Goal: Information Seeking & Learning: Learn about a topic

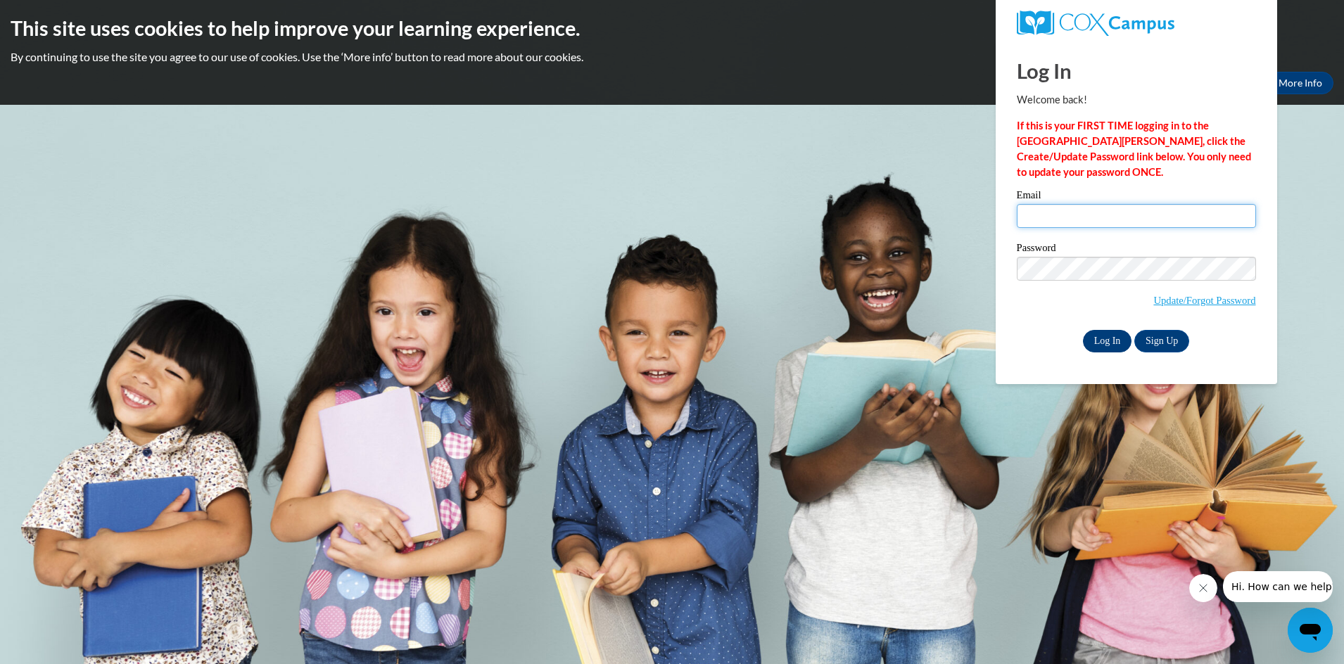
type input "mbangouranouni@gmail.com"
click at [1109, 340] on input "Log In" at bounding box center [1107, 341] width 49 height 23
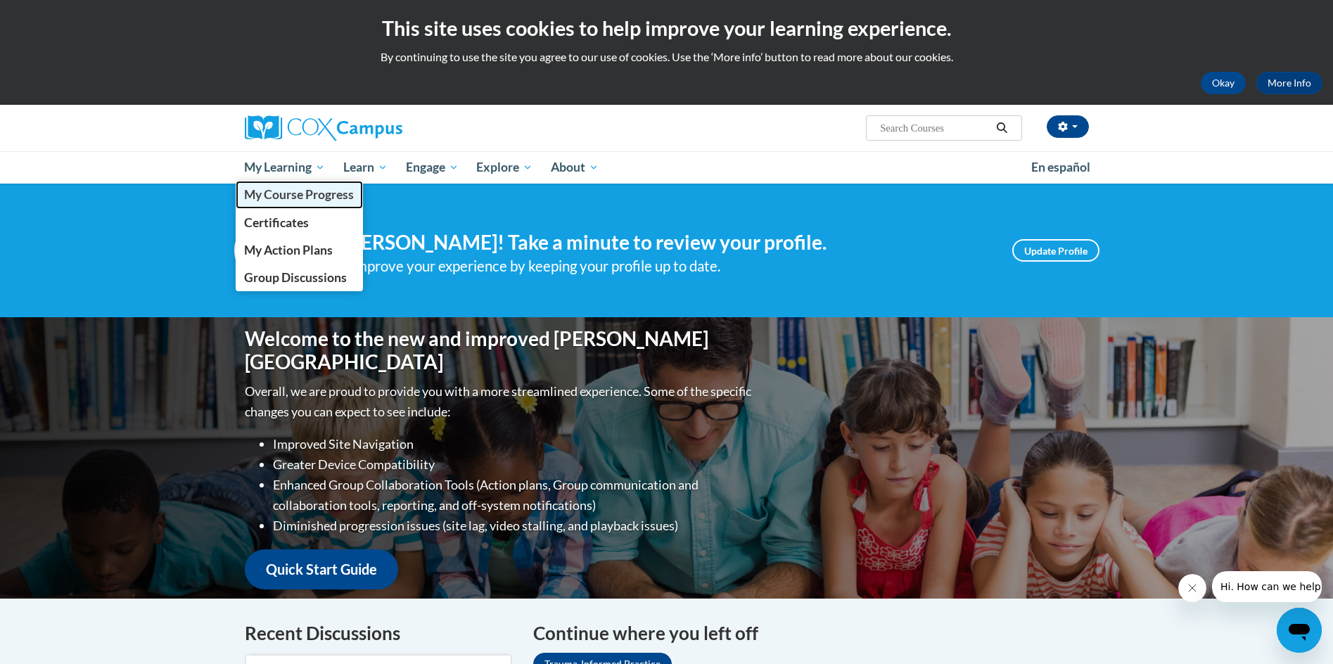
click at [293, 192] on span "My Course Progress" at bounding box center [299, 194] width 110 height 15
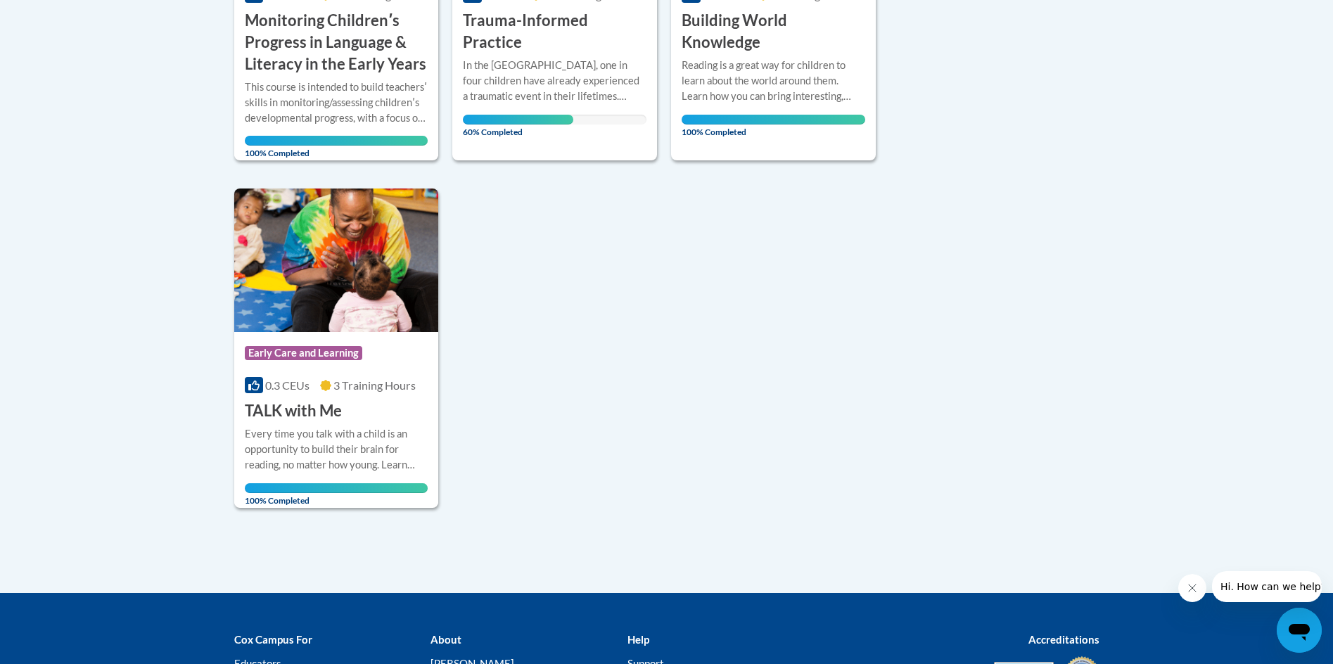
scroll to position [492, 0]
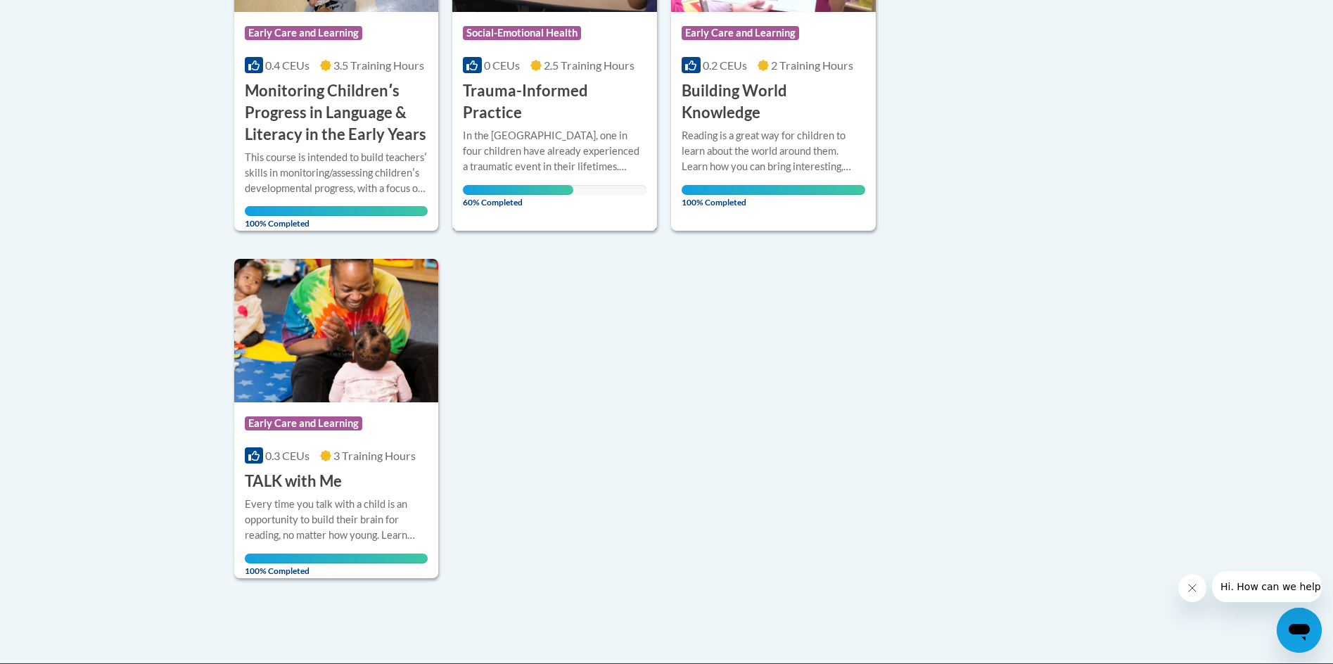
click at [540, 185] on span "60% Completed" at bounding box center [518, 196] width 110 height 23
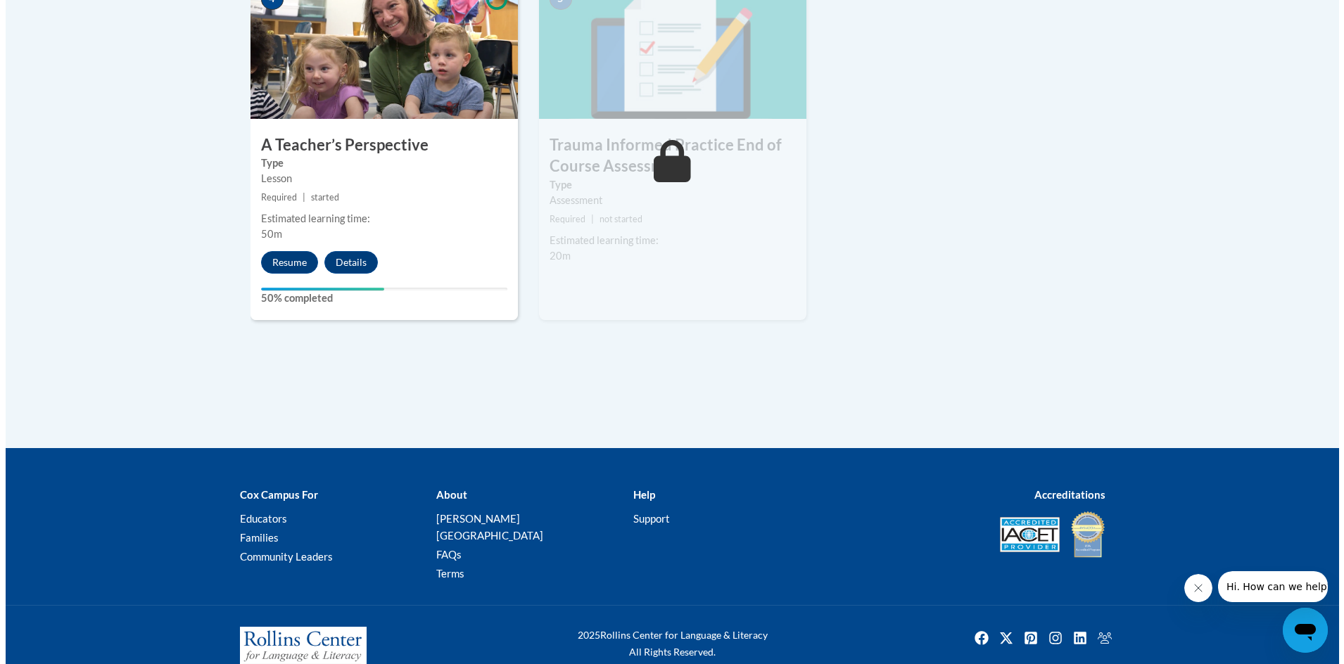
scroll to position [898, 0]
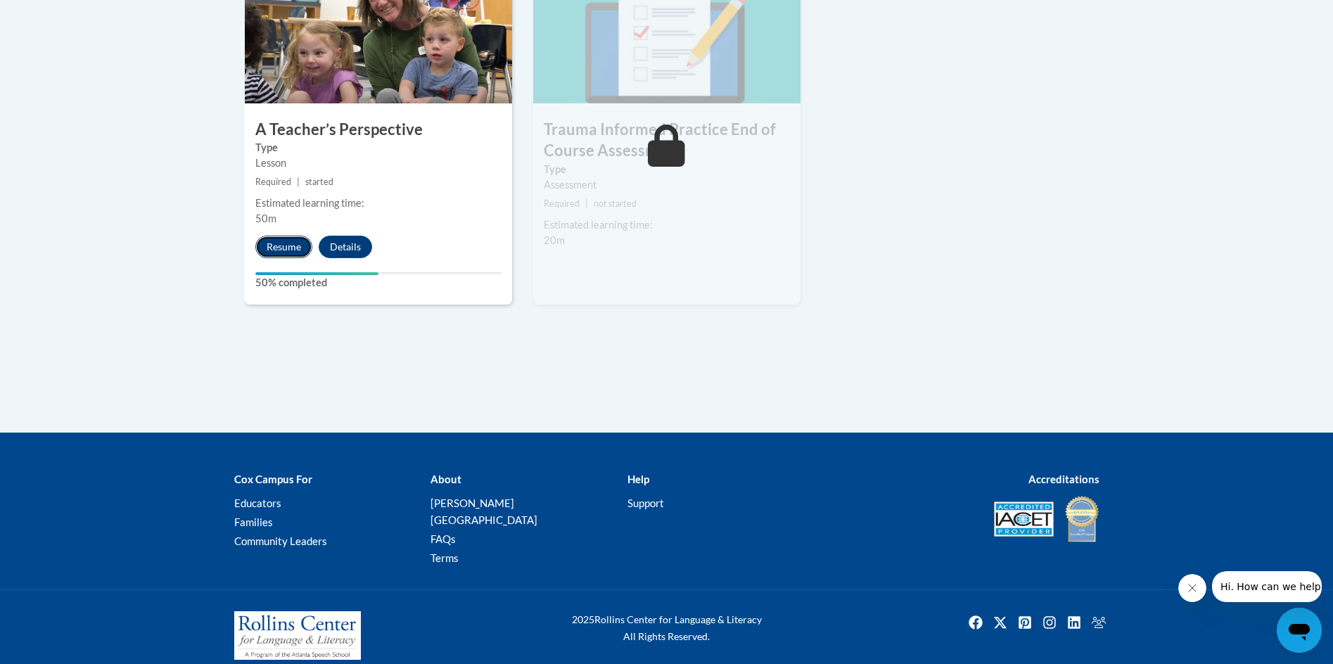
click at [278, 250] on button "Resume" at bounding box center [283, 247] width 57 height 23
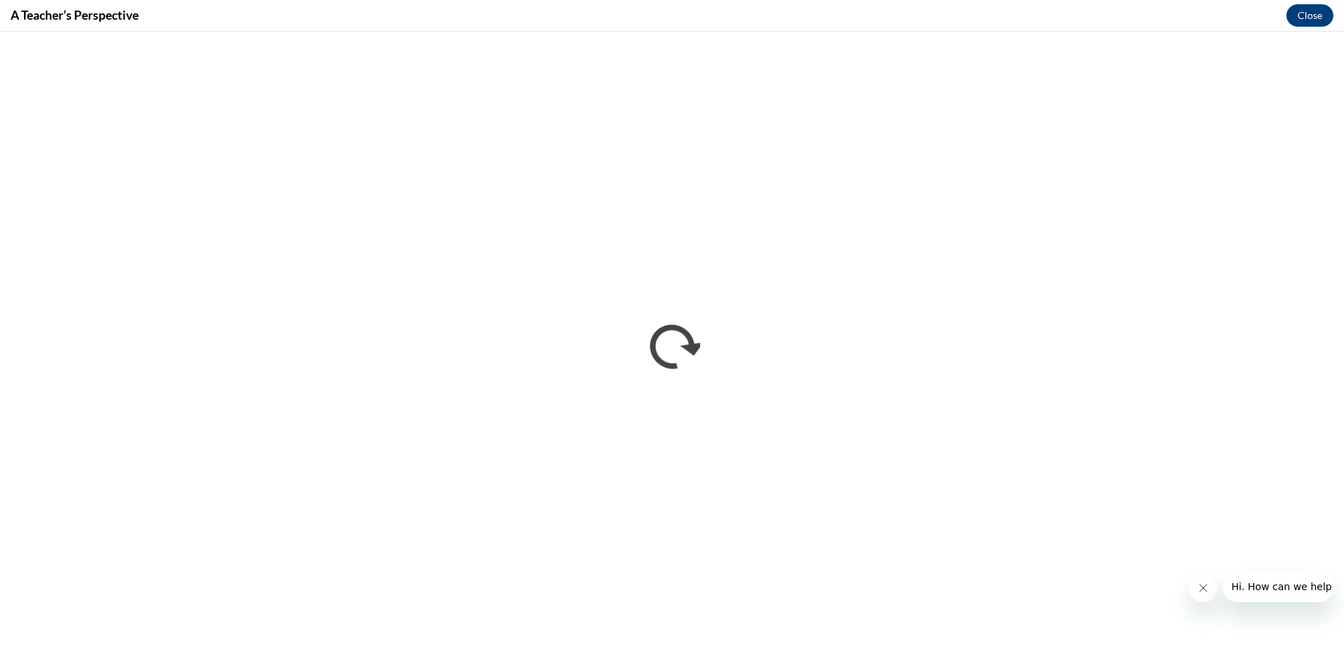
scroll to position [0, 0]
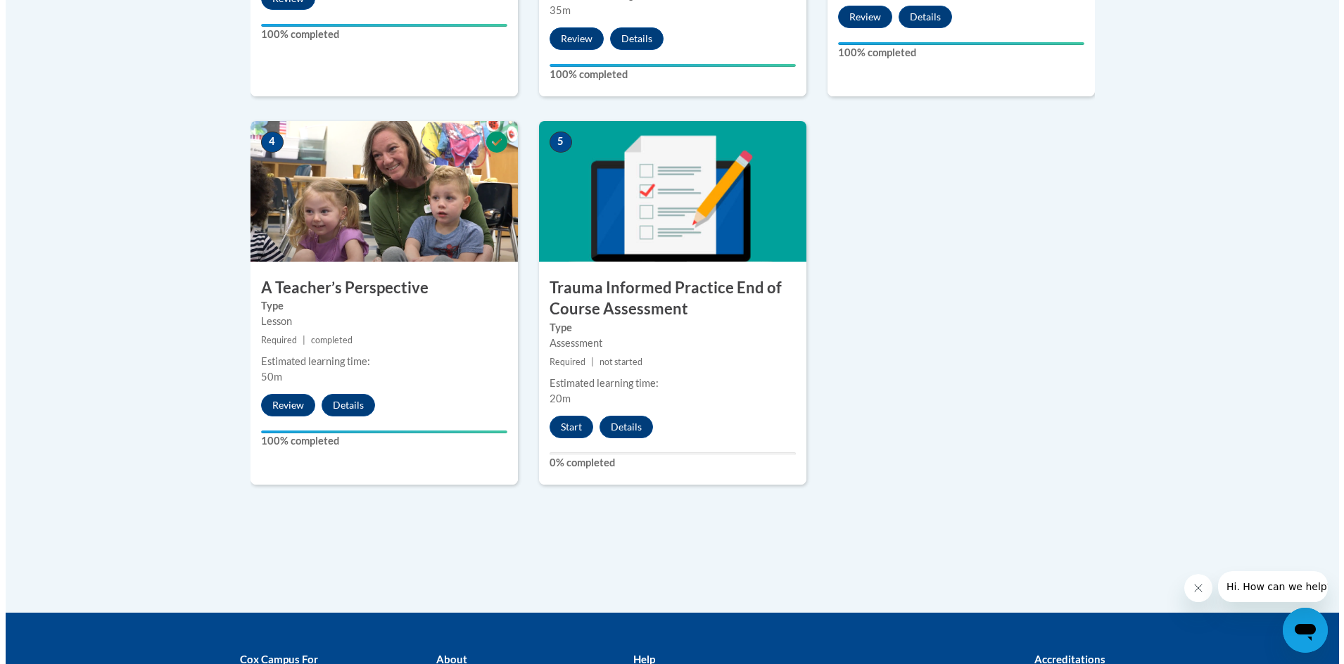
scroll to position [774, 0]
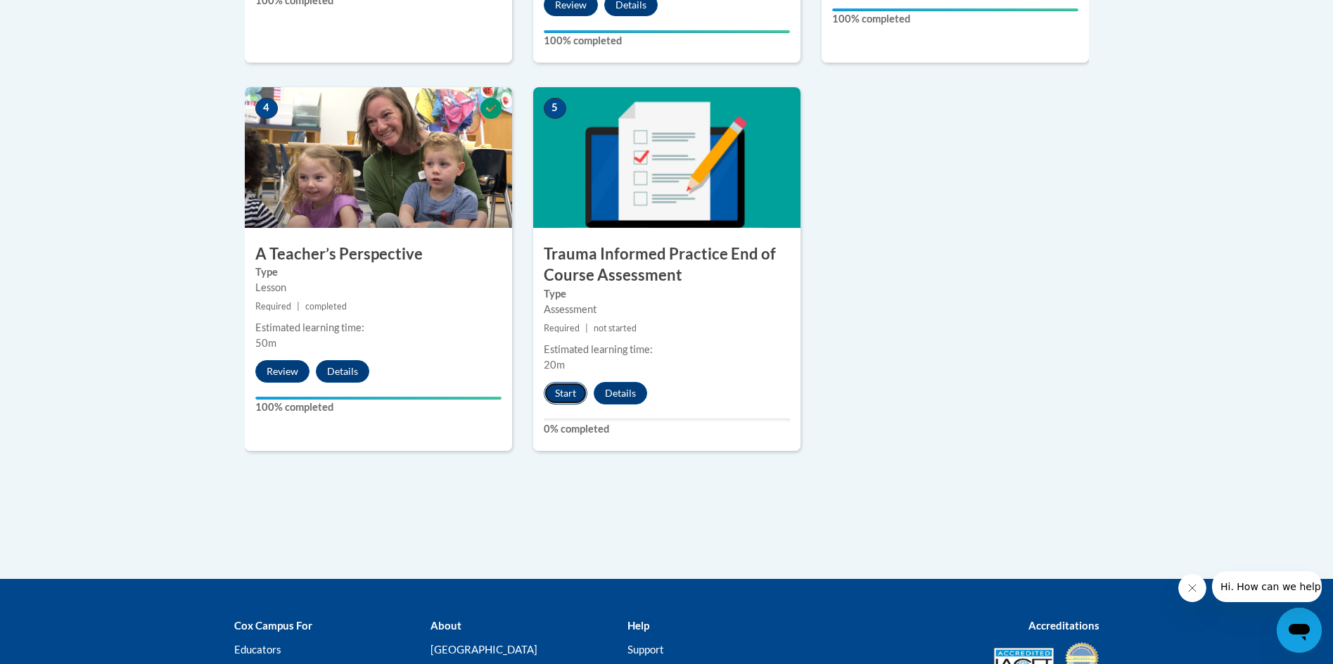
click at [558, 393] on button "Start" at bounding box center [566, 393] width 44 height 23
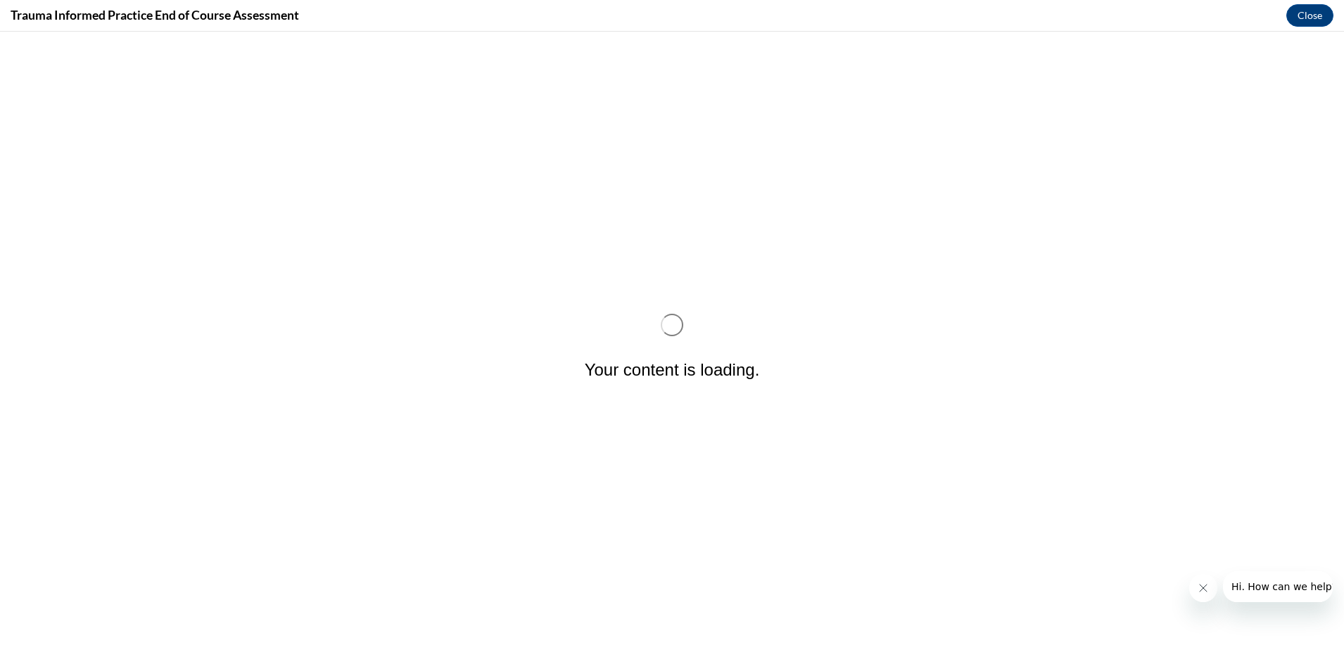
scroll to position [0, 0]
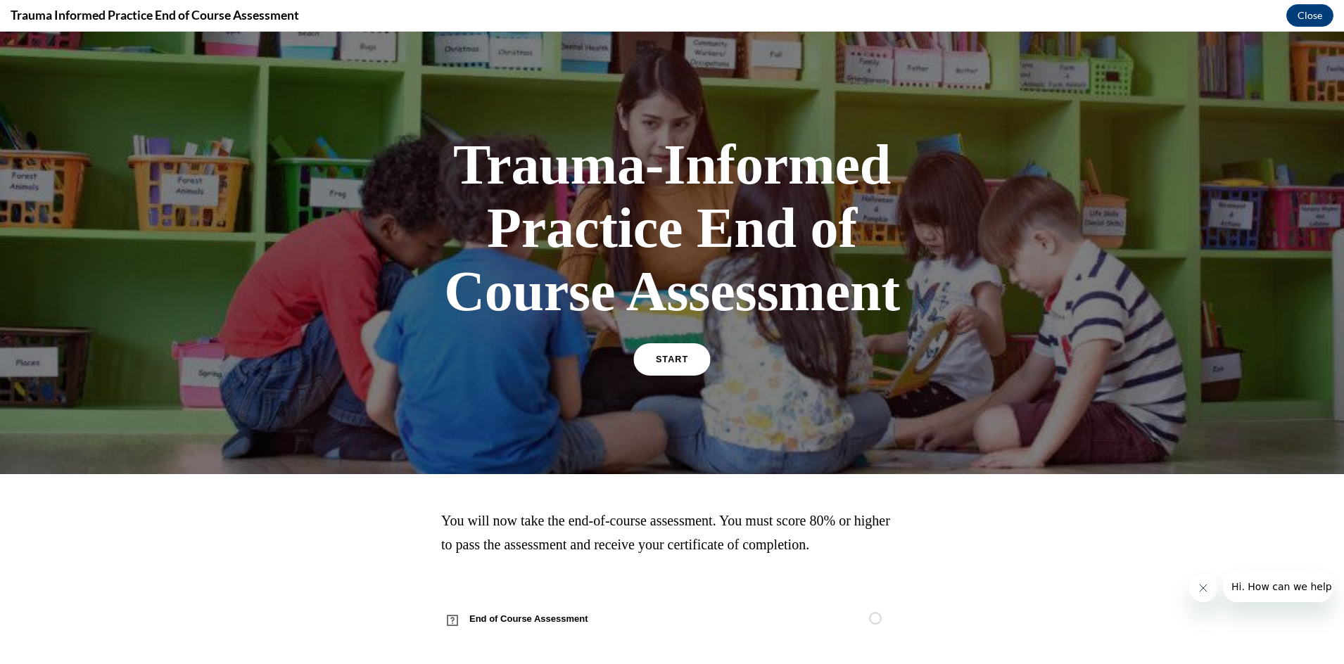
click at [667, 358] on span "START" at bounding box center [672, 360] width 32 height 11
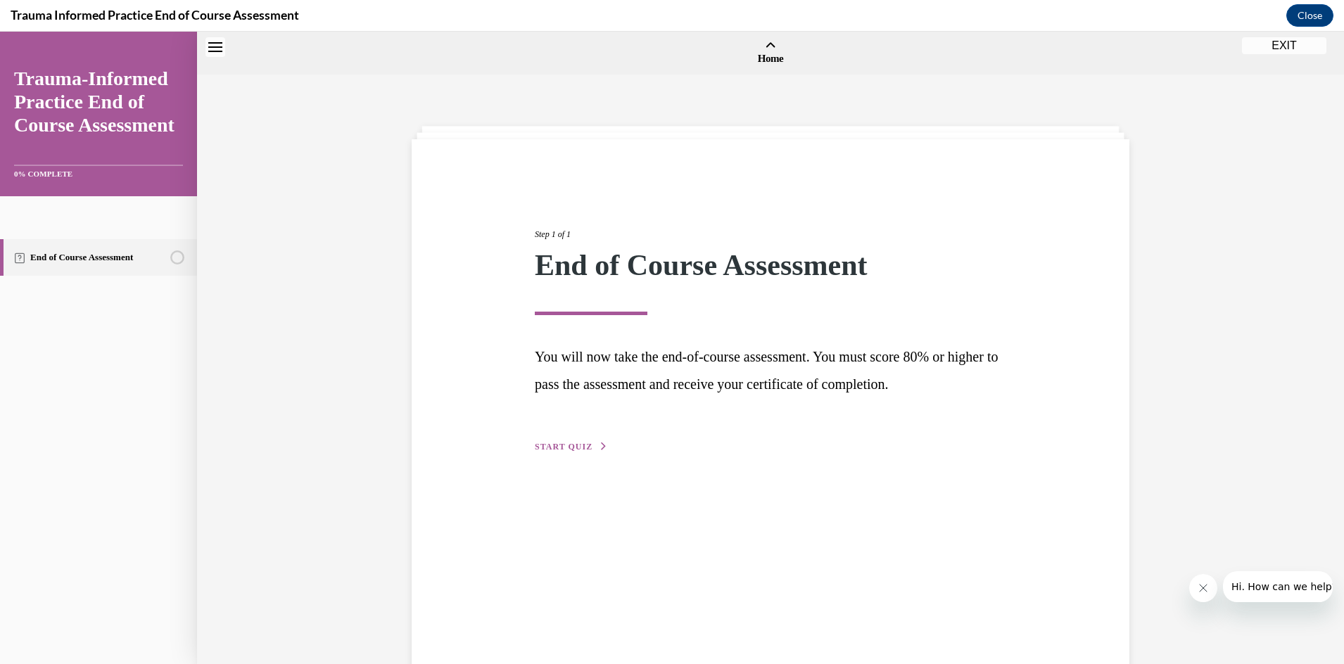
scroll to position [44, 0]
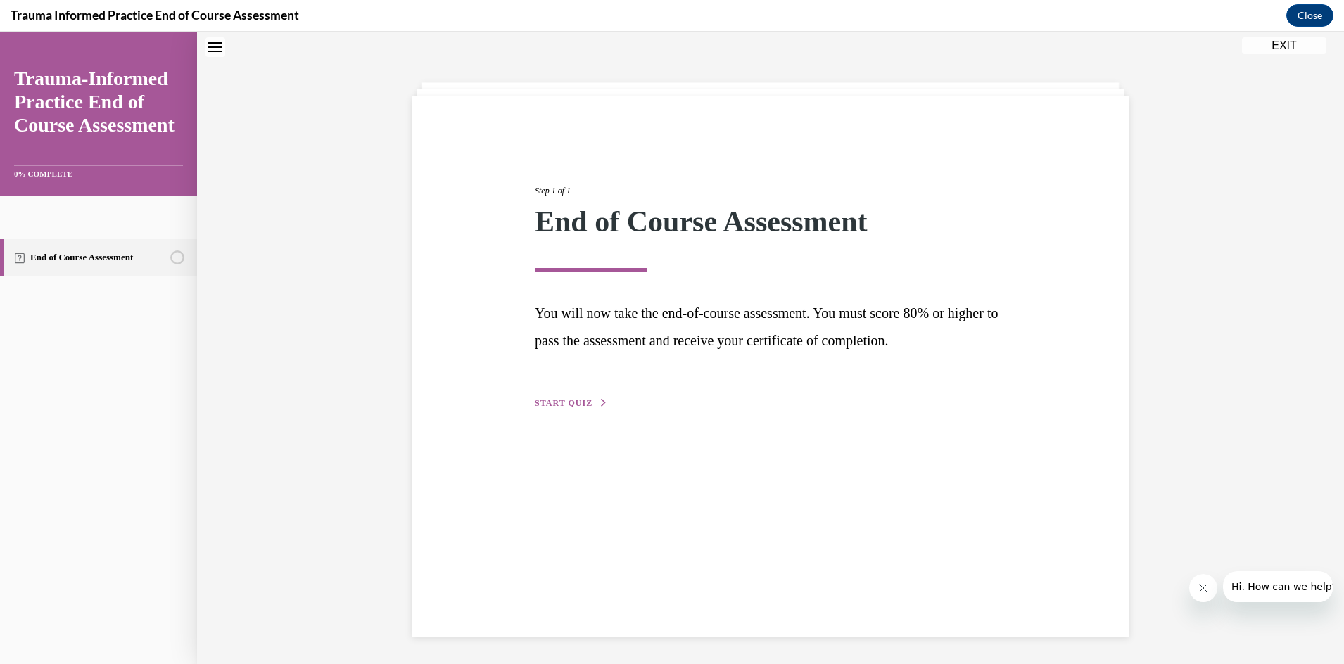
click at [569, 400] on span "START QUIZ" at bounding box center [564, 403] width 58 height 10
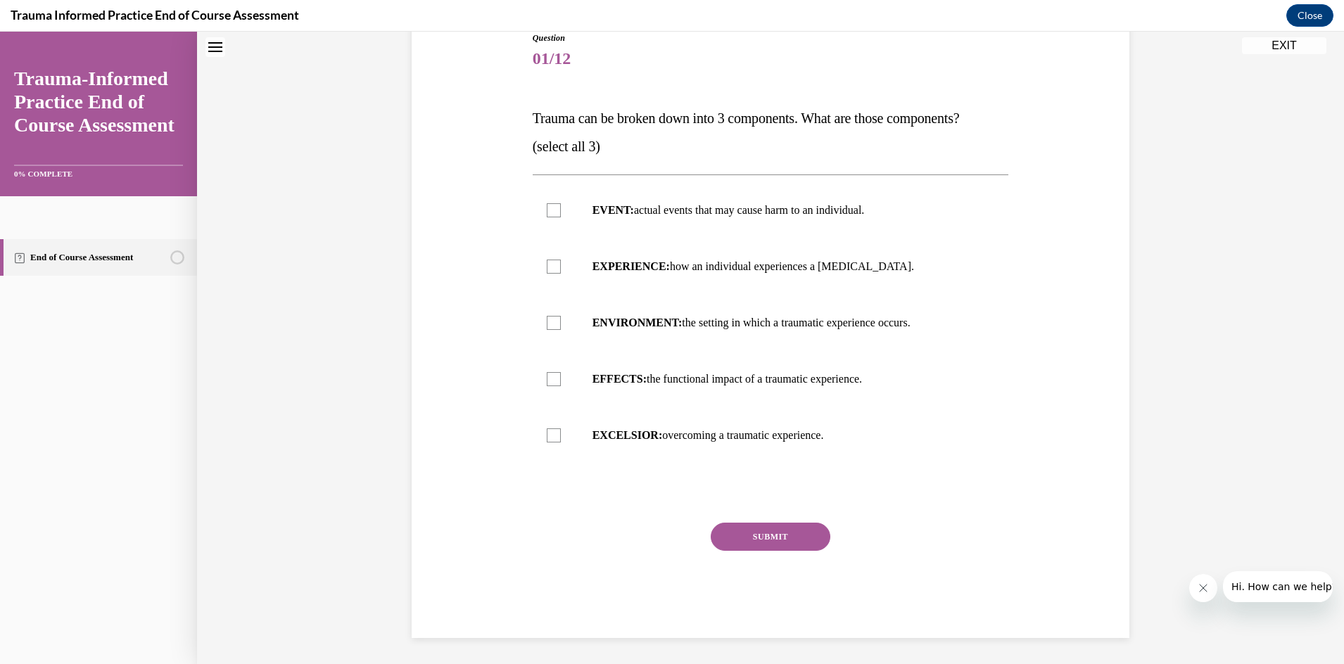
scroll to position [166, 0]
click at [547, 206] on div at bounding box center [554, 208] width 14 height 14
click at [547, 206] on input "EVENT: actual events that may cause harm to an individual." at bounding box center [554, 208] width 14 height 14
checkbox input "true"
click at [552, 260] on div at bounding box center [554, 264] width 14 height 14
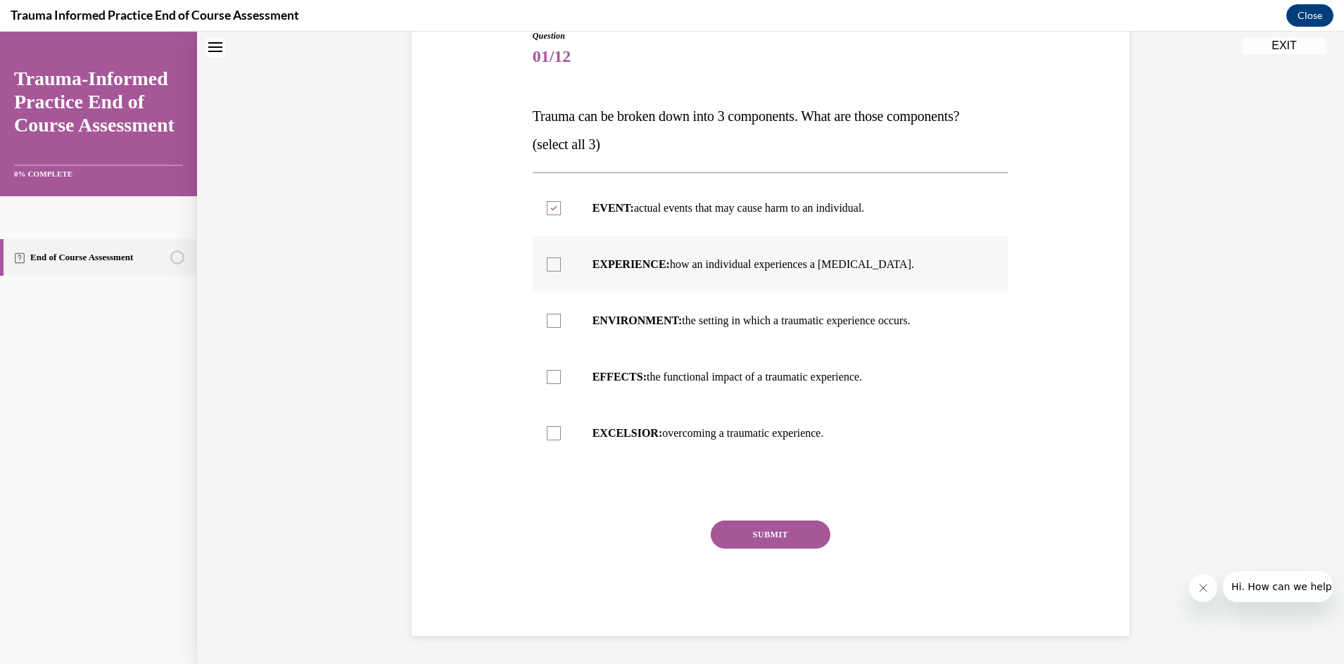
click at [552, 260] on input "EXPERIENCE: how an individual experiences a stressor." at bounding box center [554, 264] width 14 height 14
checkbox input "true"
click at [551, 327] on label "ENVIRONMENT: the setting in which a traumatic experience occurs." at bounding box center [771, 321] width 476 height 56
click at [551, 327] on input "ENVIRONMENT: the setting in which a traumatic experience occurs." at bounding box center [554, 321] width 14 height 14
click at [550, 319] on icon at bounding box center [553, 321] width 6 height 5
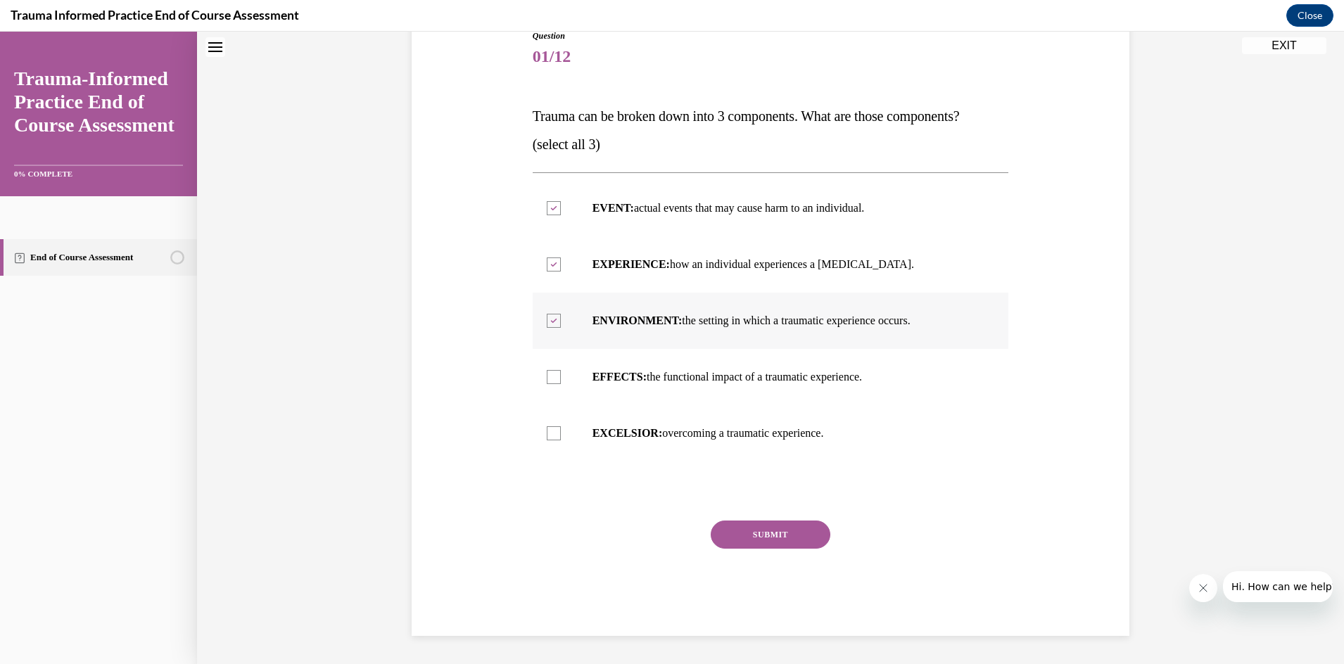
click at [547, 319] on input "ENVIRONMENT: the setting in which a traumatic experience occurs." at bounding box center [554, 321] width 14 height 14
checkbox input "false"
click at [552, 378] on div at bounding box center [554, 377] width 14 height 14
click at [552, 378] on input "EFFECTS: the functional impact of a traumatic experience." at bounding box center [554, 377] width 14 height 14
checkbox input "true"
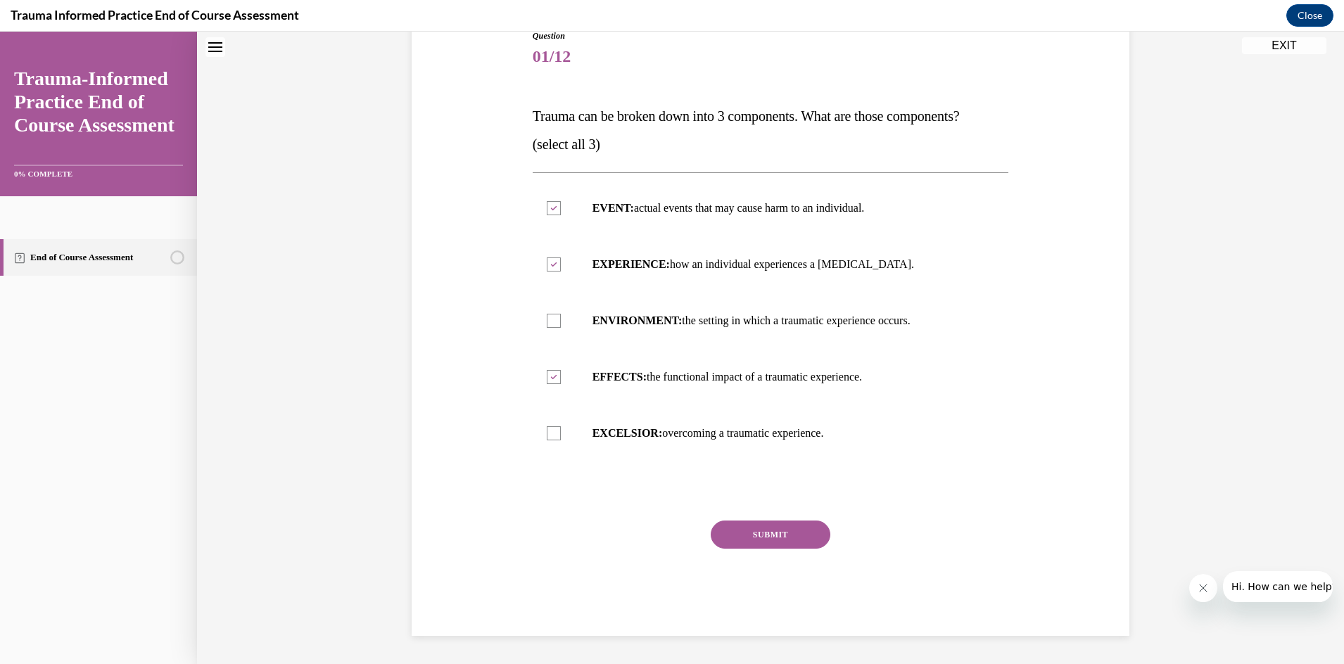
click at [769, 527] on button "SUBMIT" at bounding box center [771, 535] width 120 height 28
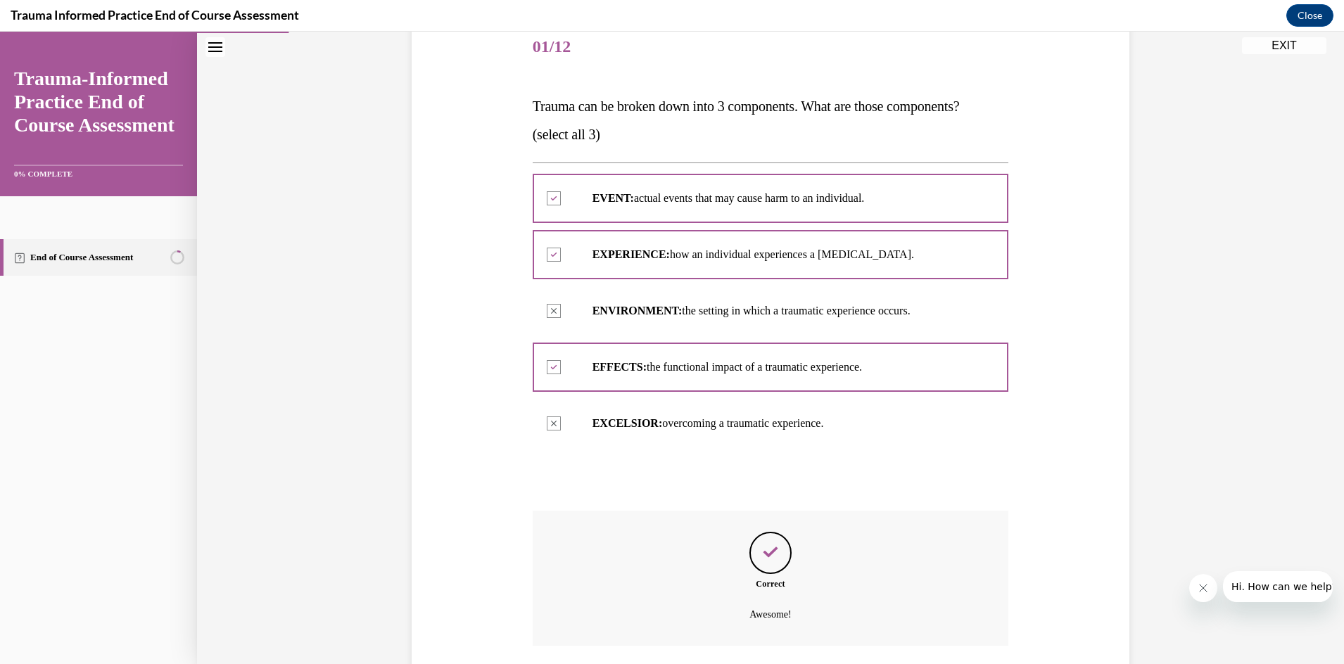
scroll to position [280, 0]
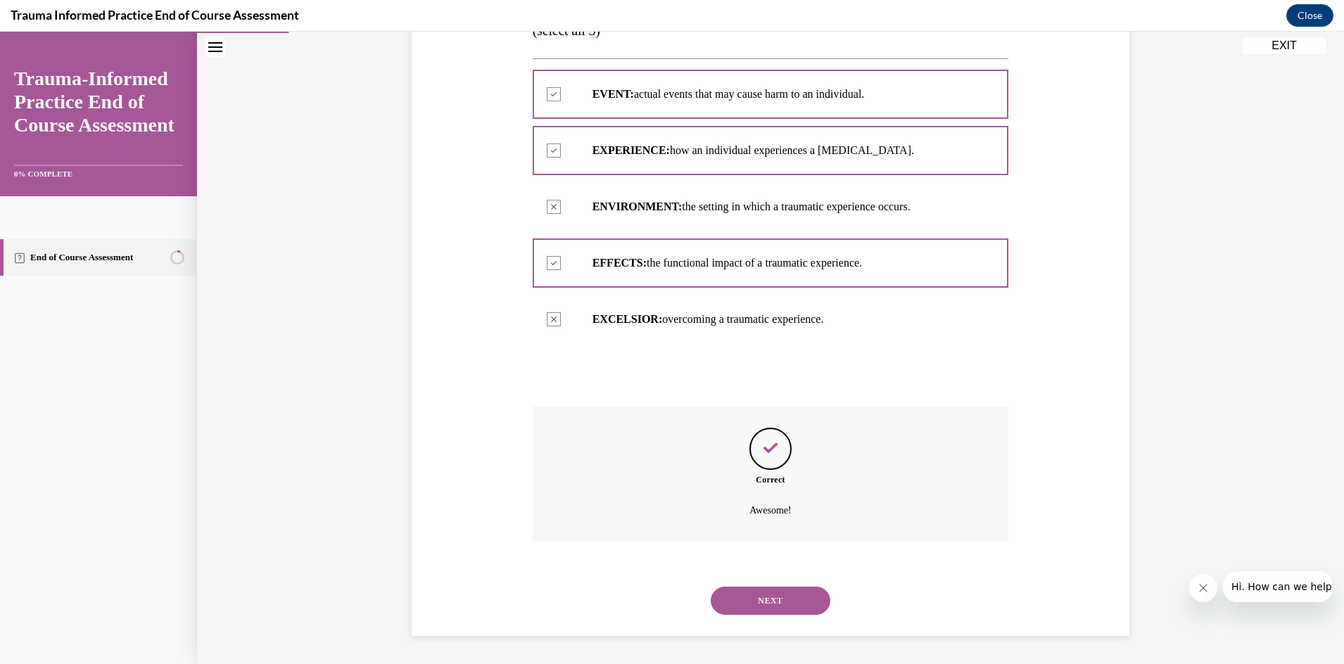
click at [212, 49] on icon "Close navigation menu" at bounding box center [215, 47] width 14 height 10
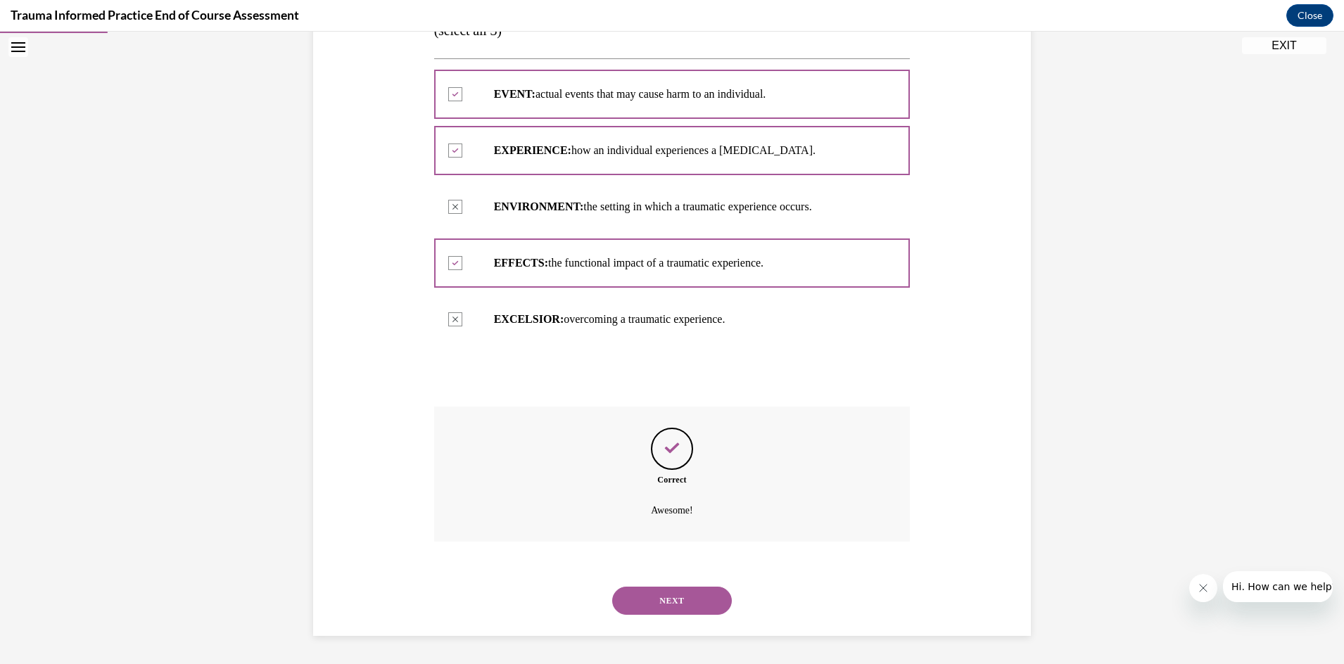
click at [23, 49] on icon "Open navigation menu" at bounding box center [18, 47] width 14 height 10
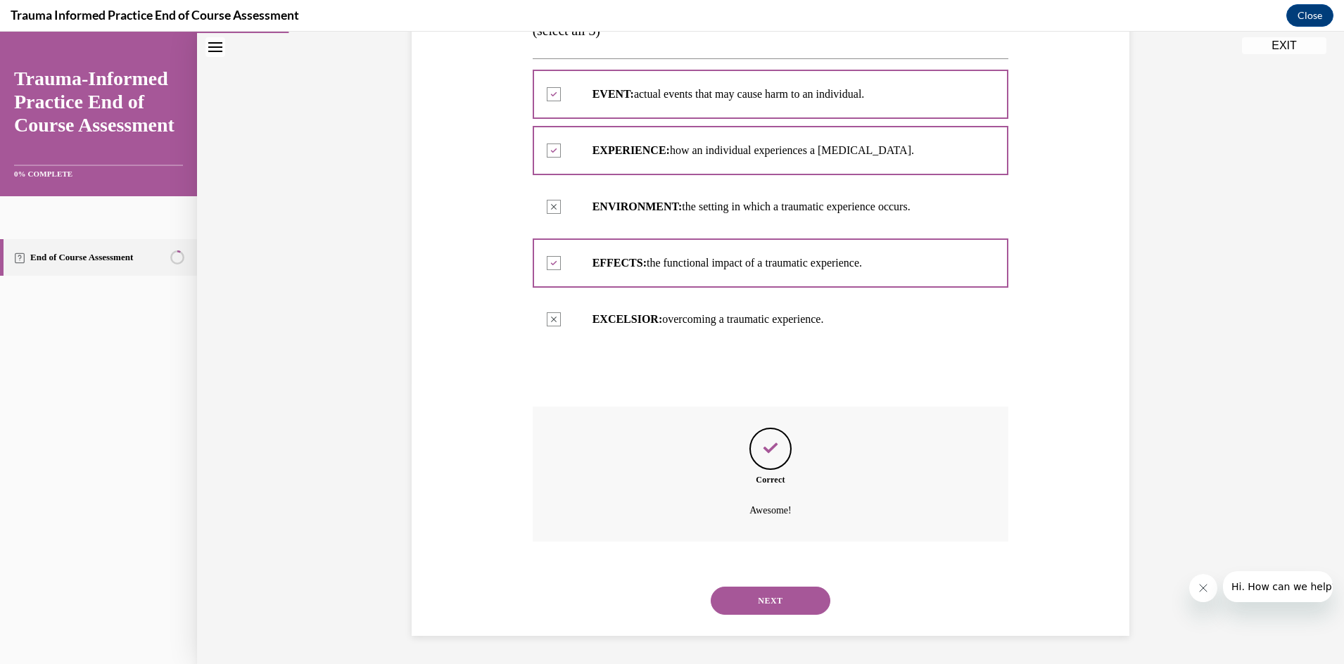
click at [1275, 44] on button "EXIT" at bounding box center [1284, 45] width 84 height 17
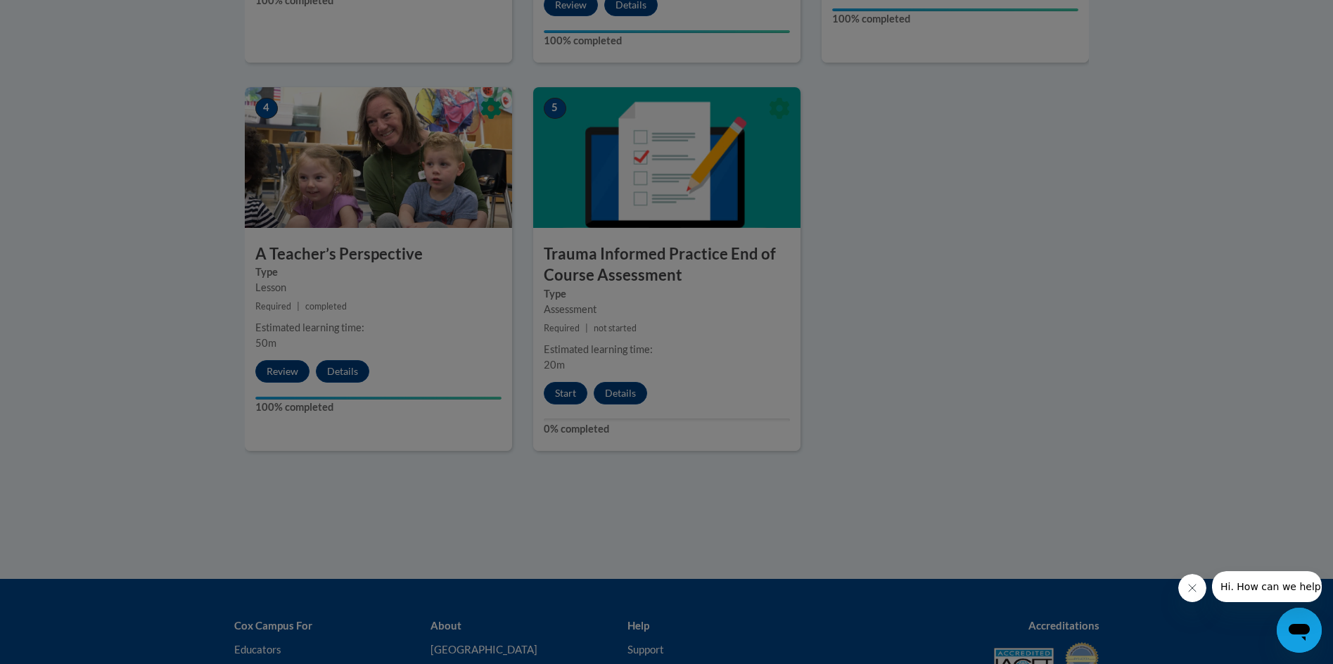
click at [570, 395] on div at bounding box center [666, 332] width 1333 height 664
click at [559, 395] on div at bounding box center [666, 332] width 1333 height 664
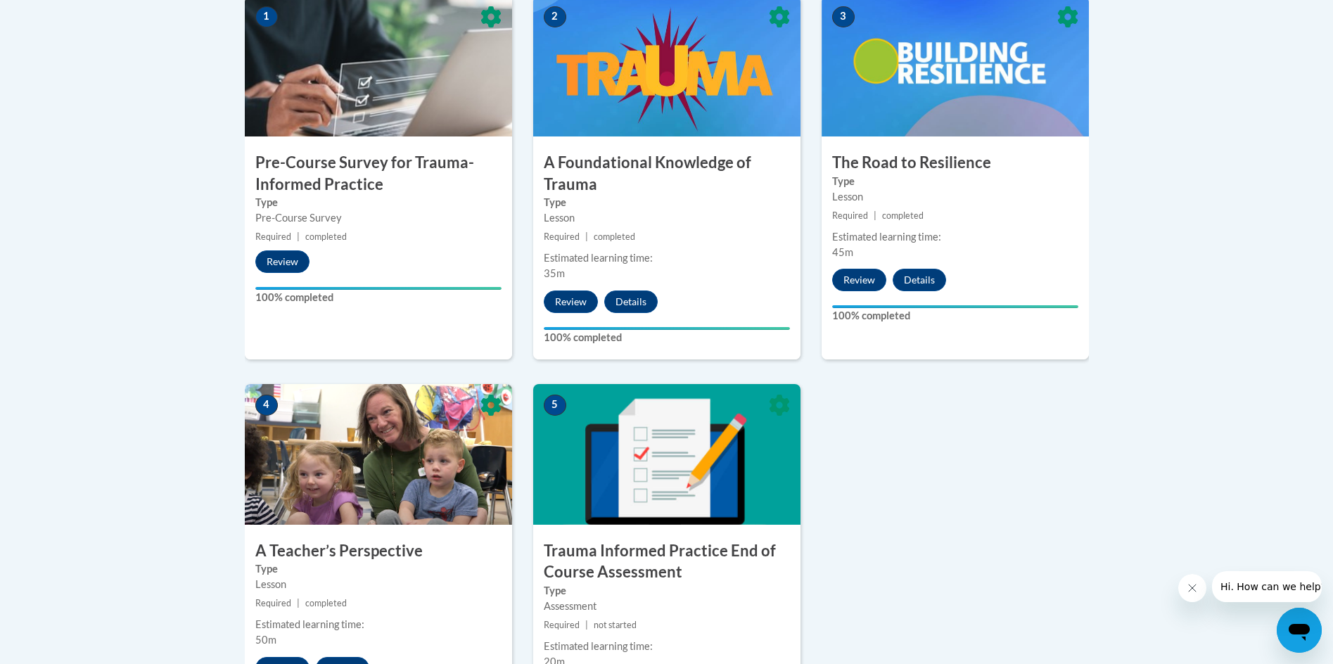
scroll to position [434, 0]
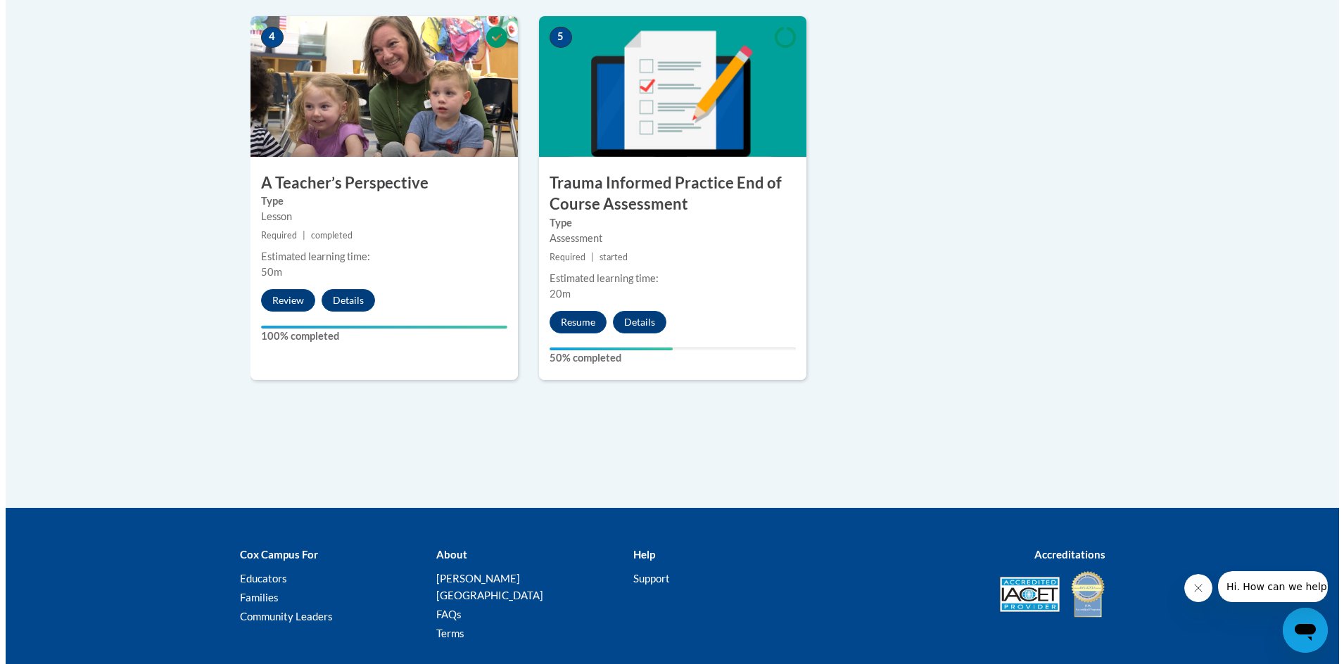
scroll to position [848, 0]
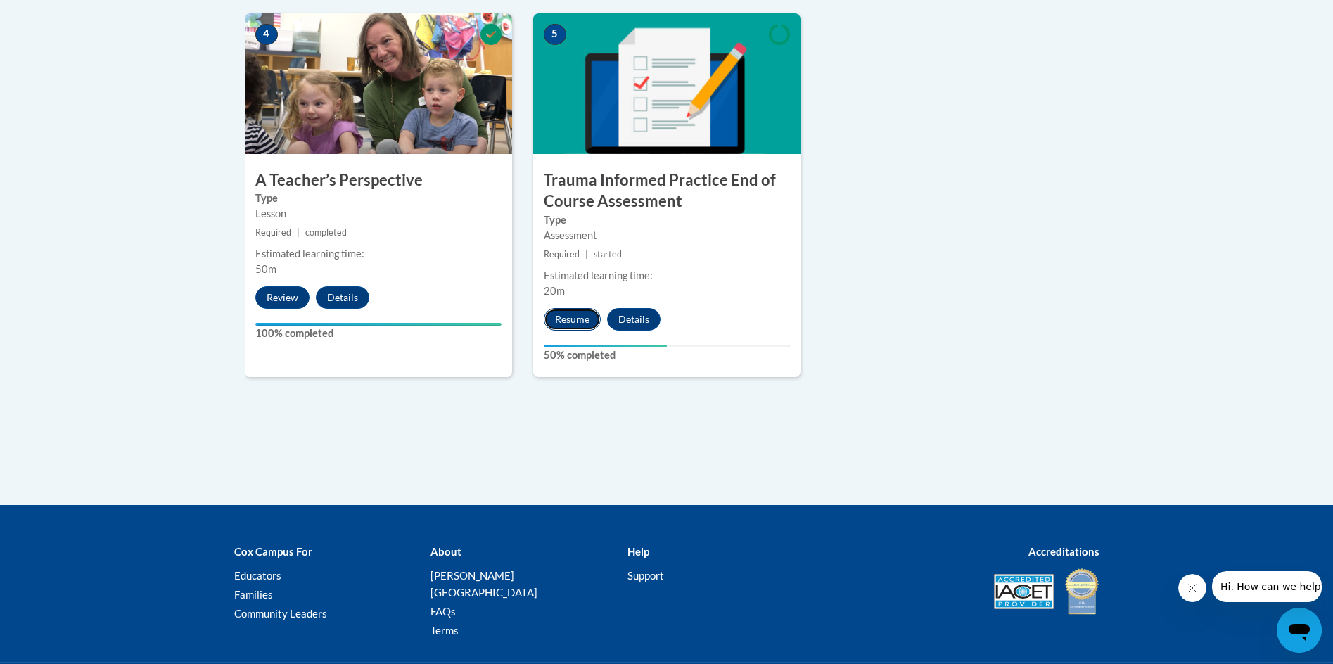
click at [571, 321] on button "Resume" at bounding box center [572, 319] width 57 height 23
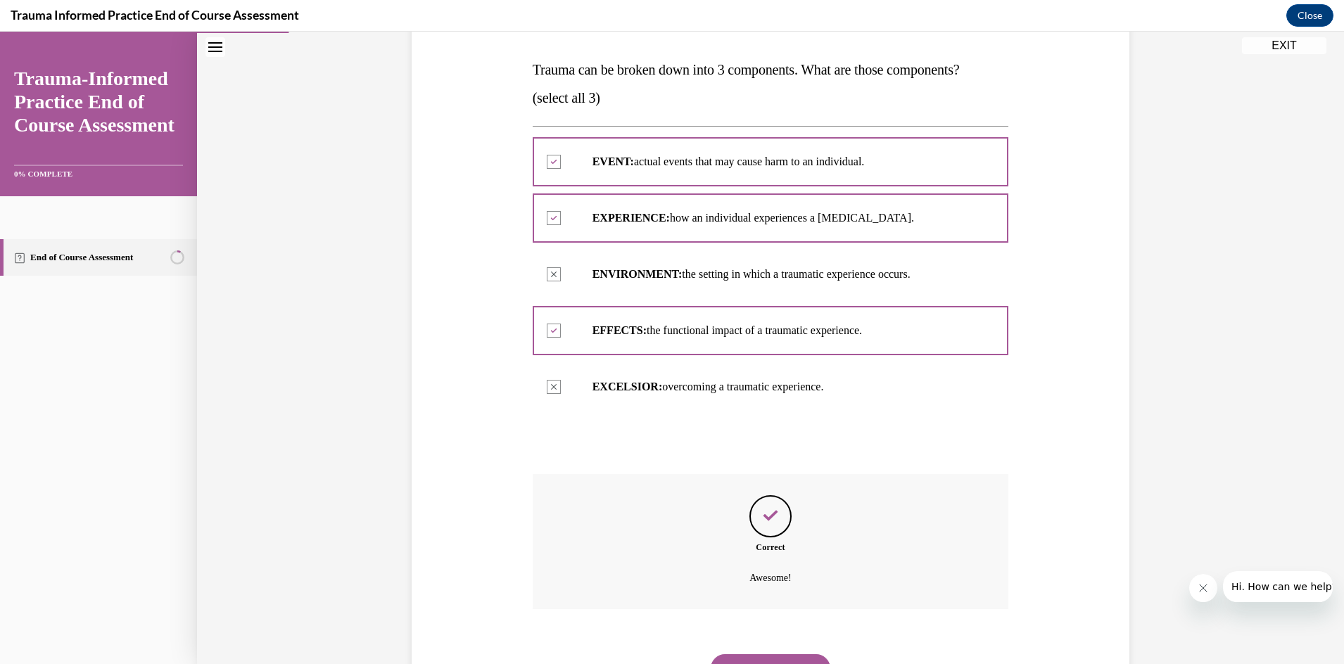
scroll to position [280, 0]
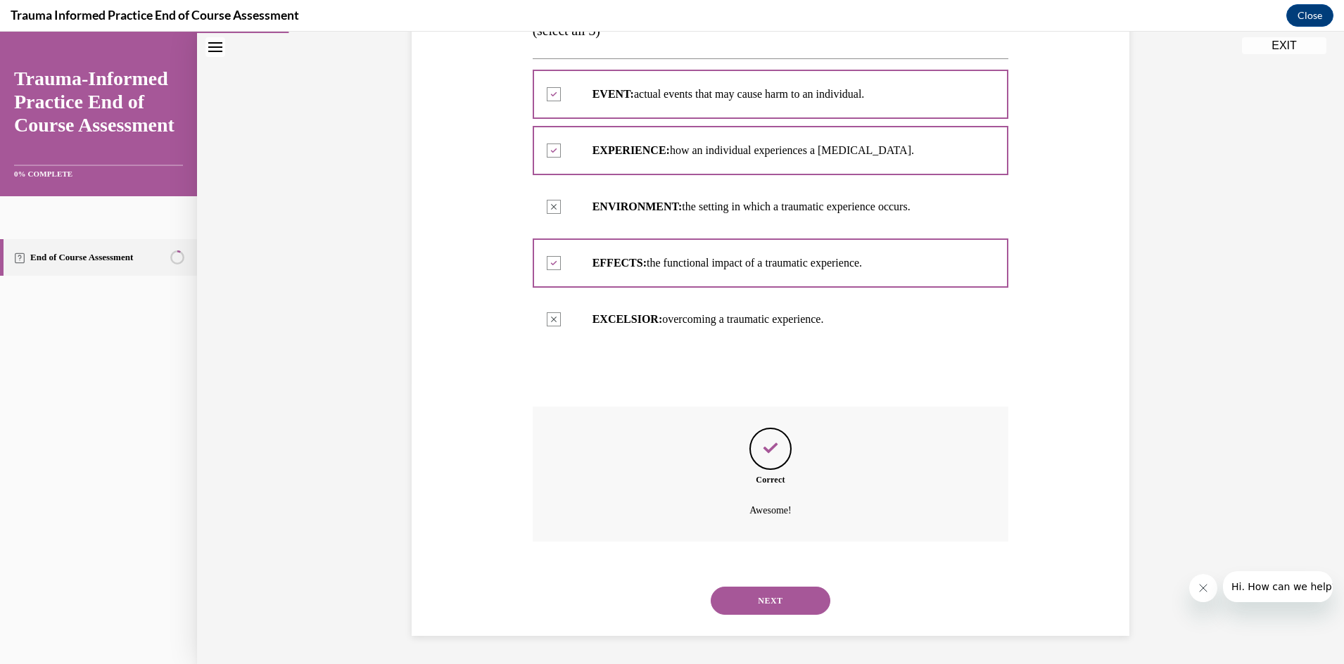
click at [1282, 46] on button "EXIT" at bounding box center [1284, 45] width 84 height 17
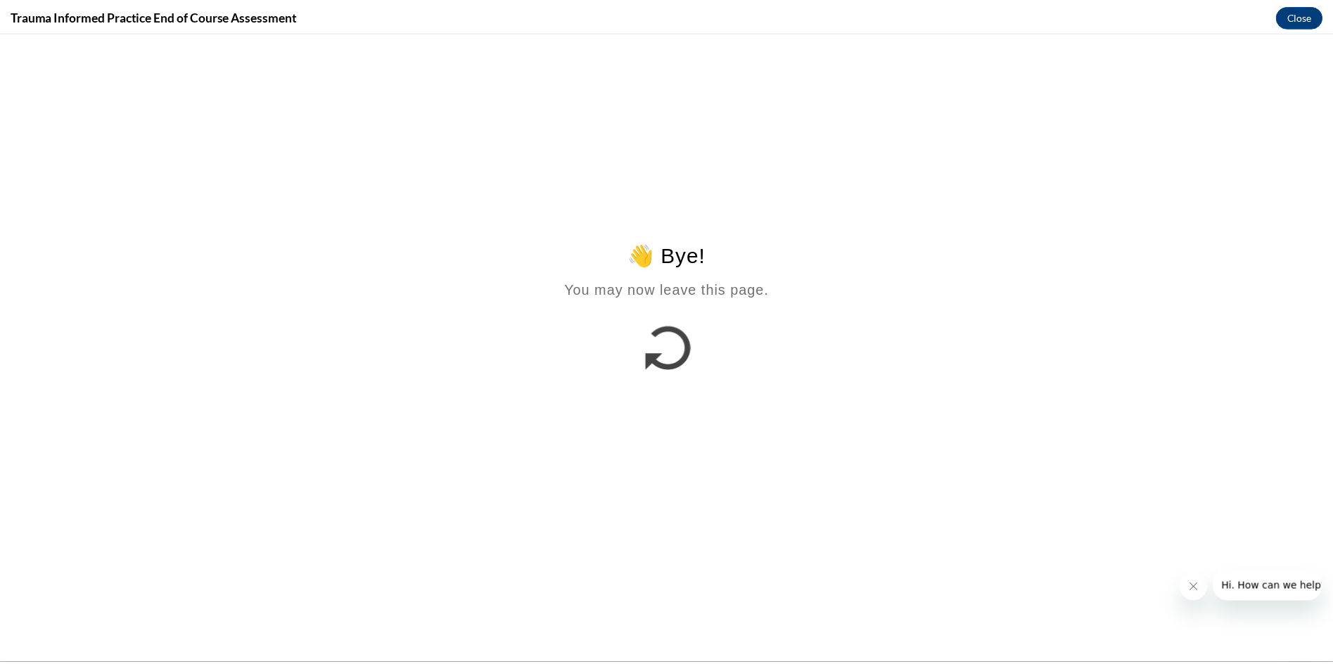
scroll to position [0, 0]
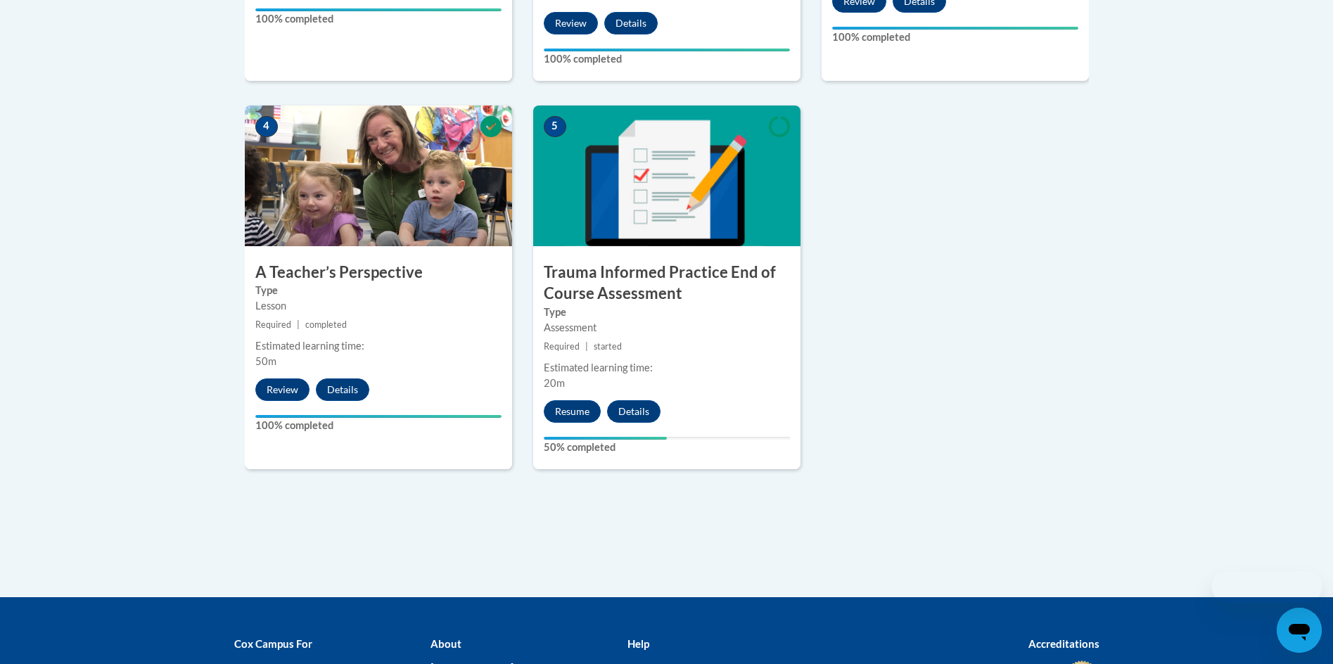
scroll to position [756, 0]
click at [639, 412] on button "Details" at bounding box center [633, 411] width 53 height 23
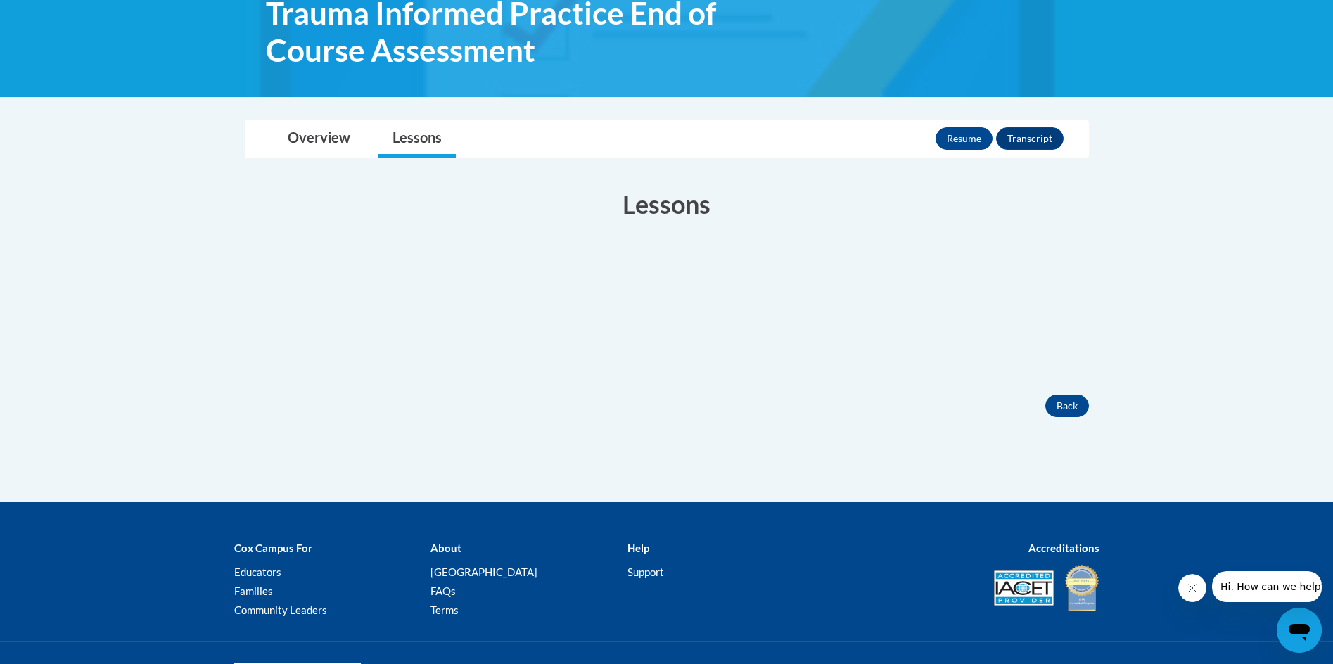
scroll to position [211, 0]
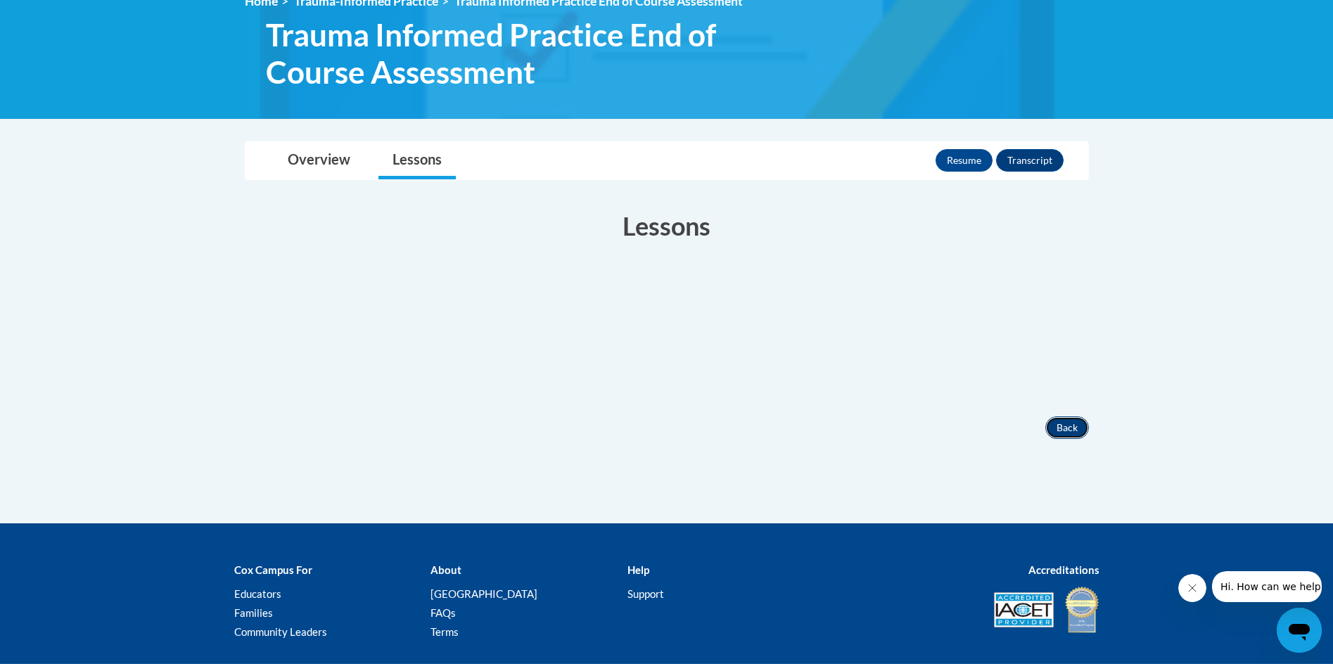
click at [1061, 430] on button "Back" at bounding box center [1067, 427] width 44 height 23
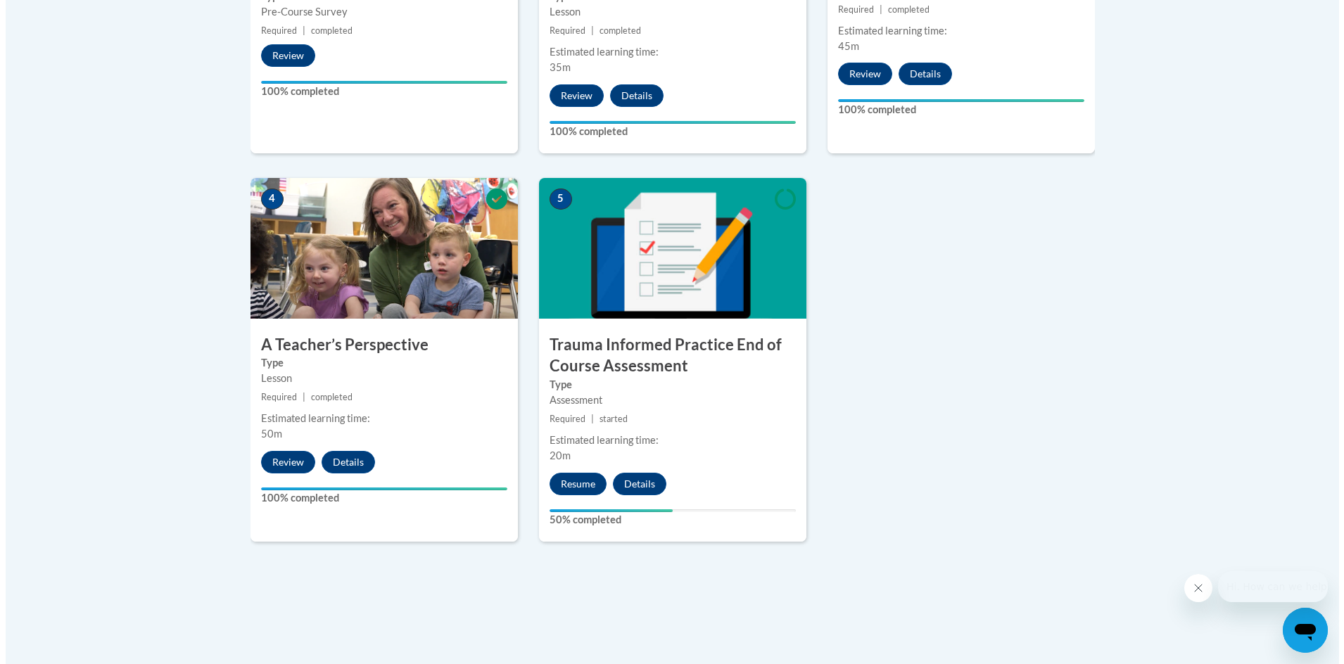
scroll to position [774, 0]
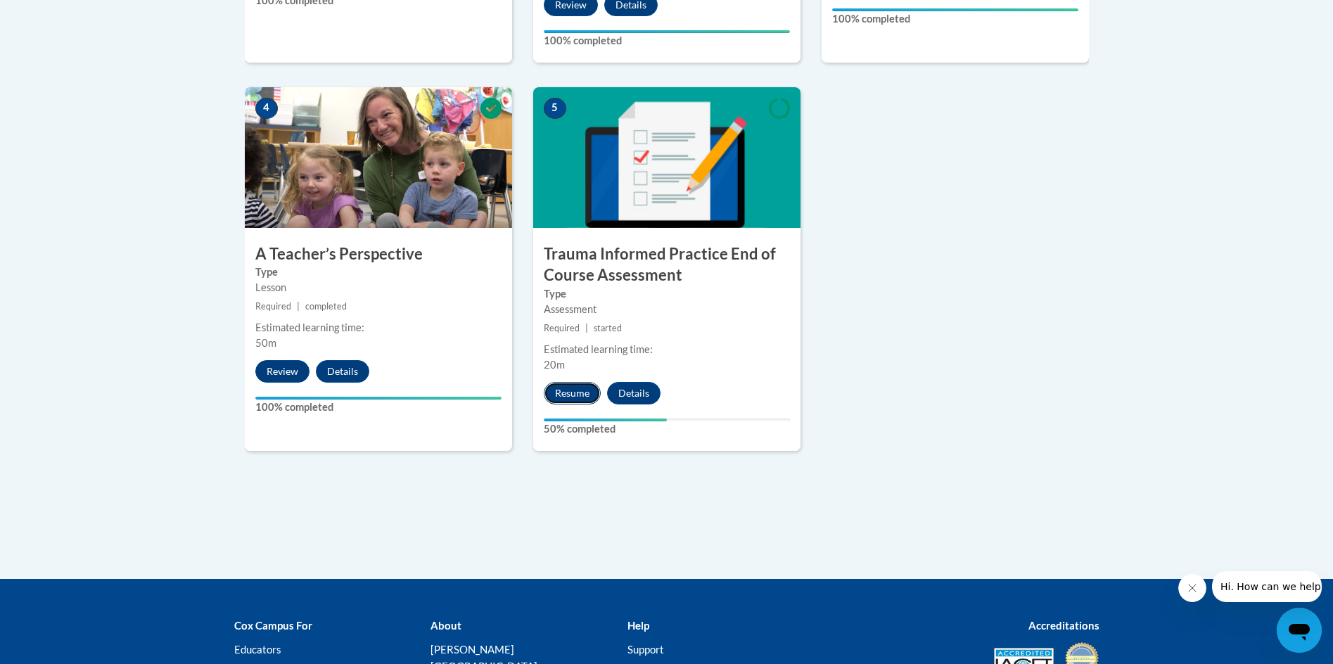
click at [568, 396] on button "Resume" at bounding box center [572, 393] width 57 height 23
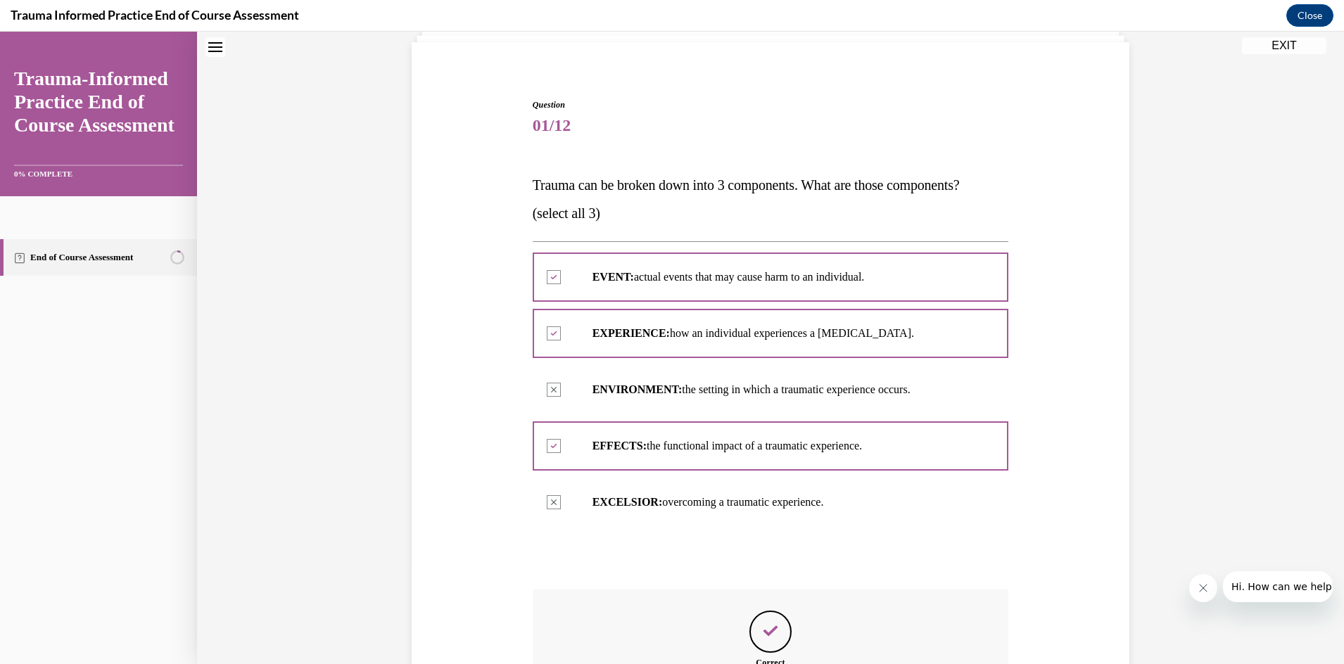
scroll to position [0, 0]
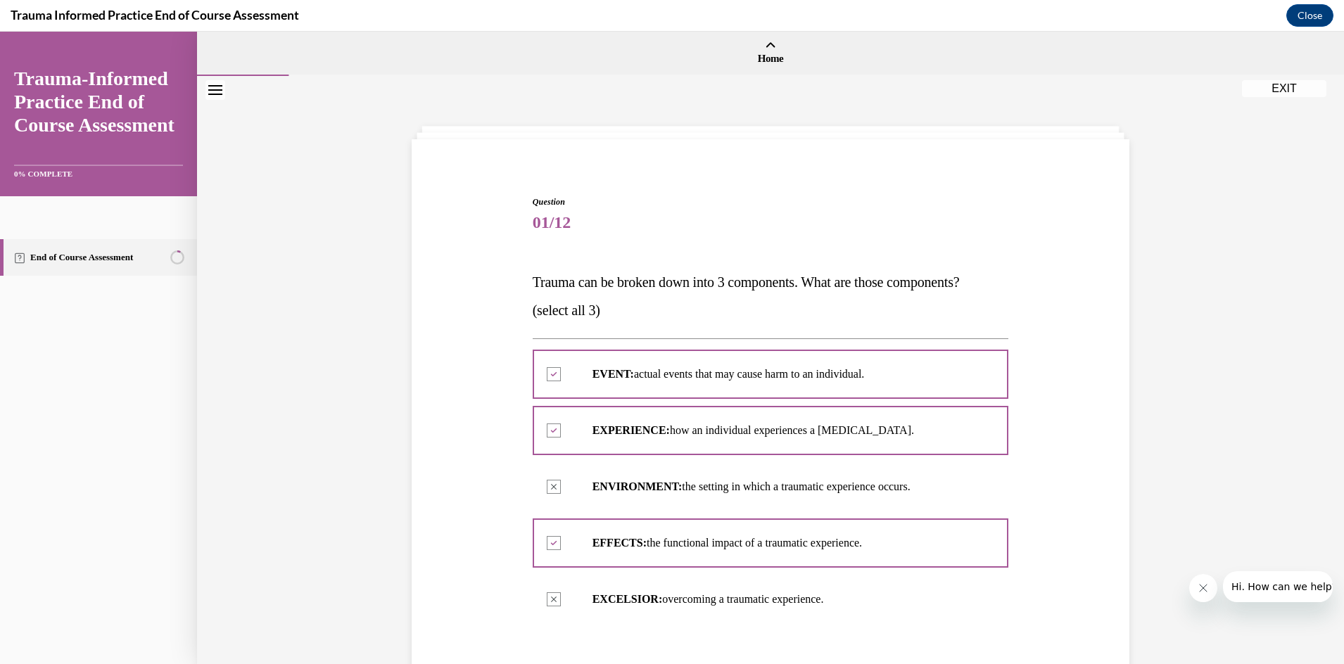
click at [1276, 87] on button "EXIT" at bounding box center [1284, 88] width 84 height 17
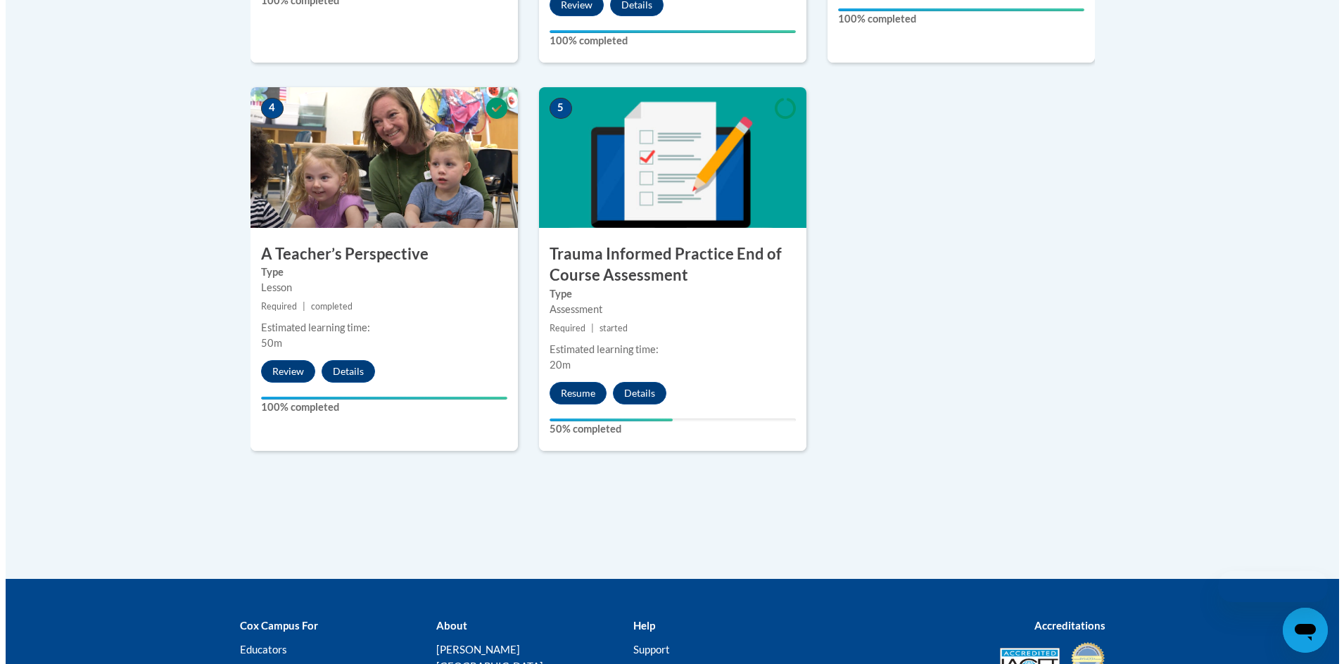
scroll to position [682, 0]
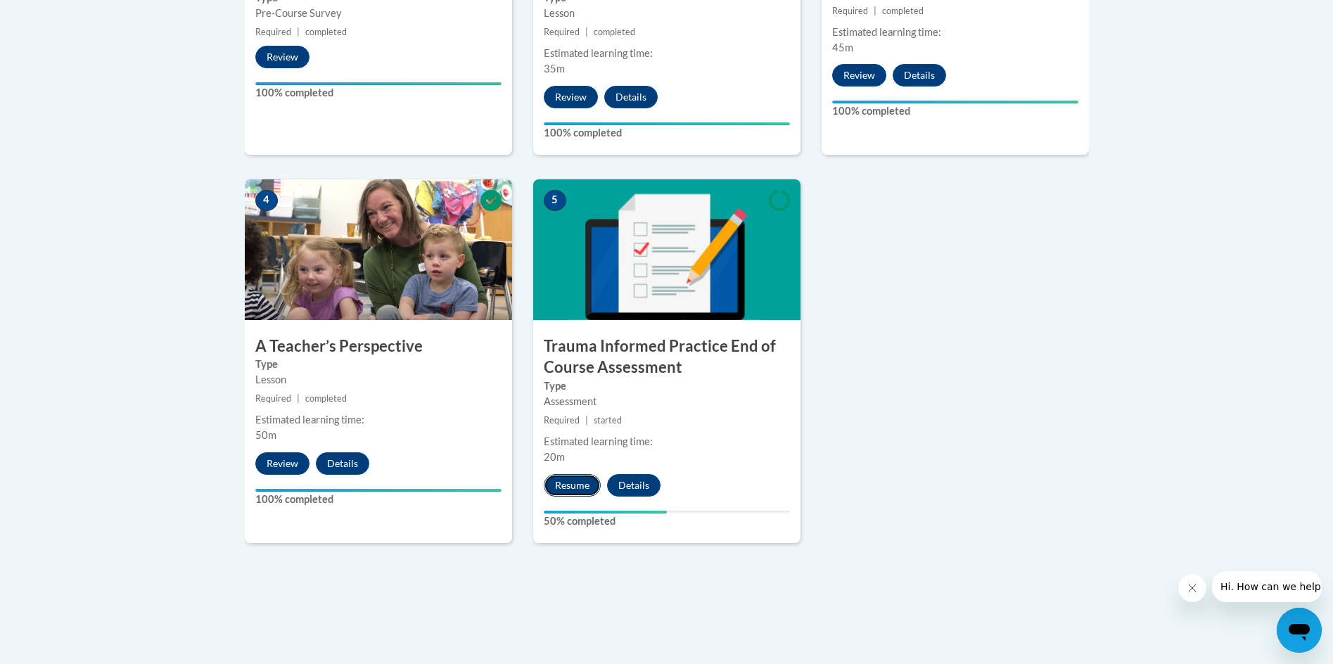
click at [572, 482] on button "Resume" at bounding box center [572, 485] width 57 height 23
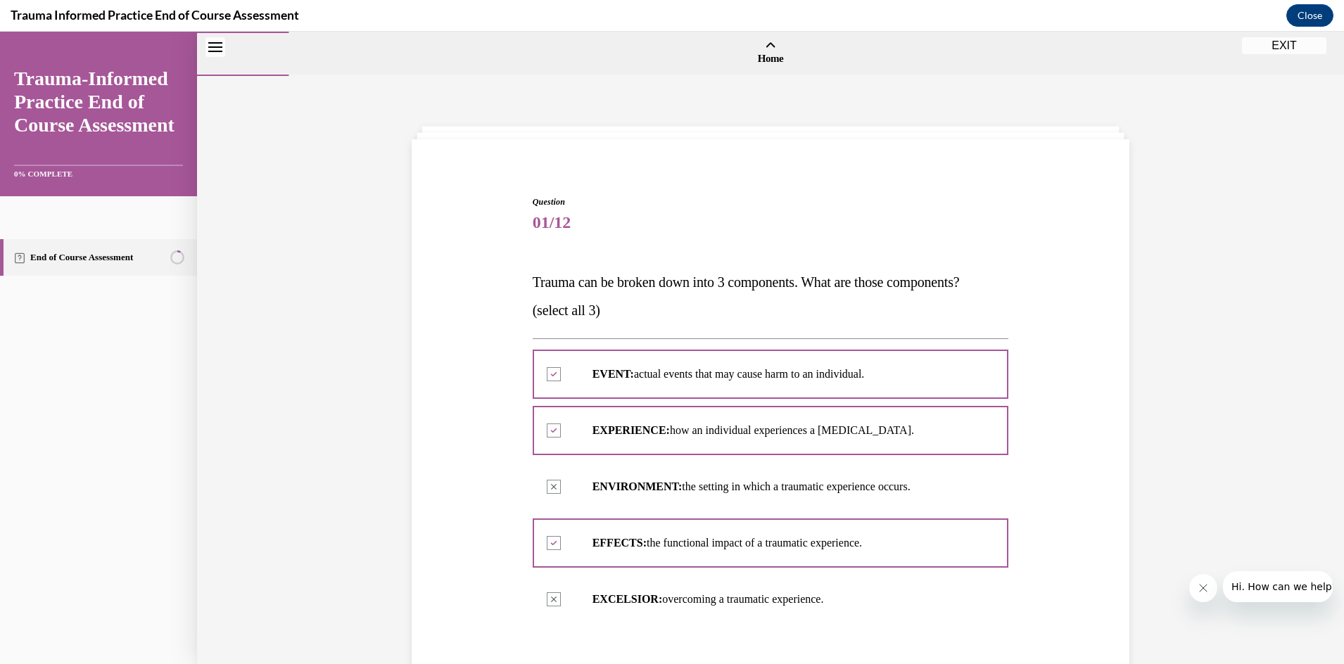
scroll to position [280, 0]
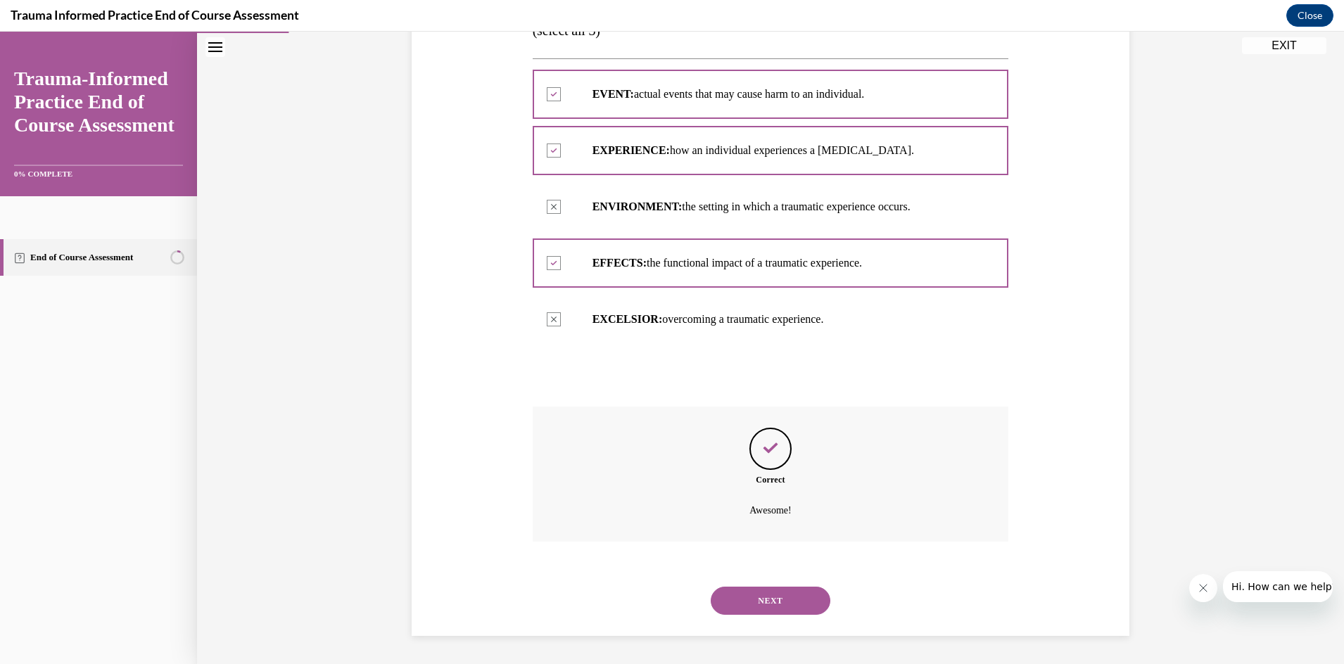
click at [764, 466] on div "Feedback" at bounding box center [770, 449] width 42 height 42
click at [764, 506] on p "Awesome!" at bounding box center [770, 510] width 370 height 17
click at [782, 494] on div "Correct Awesome!" at bounding box center [771, 474] width 476 height 135
drag, startPoint x: 782, startPoint y: 487, endPoint x: 782, endPoint y: 479, distance: 7.7
click at [782, 485] on div "Correct Awesome!" at bounding box center [771, 474] width 476 height 135
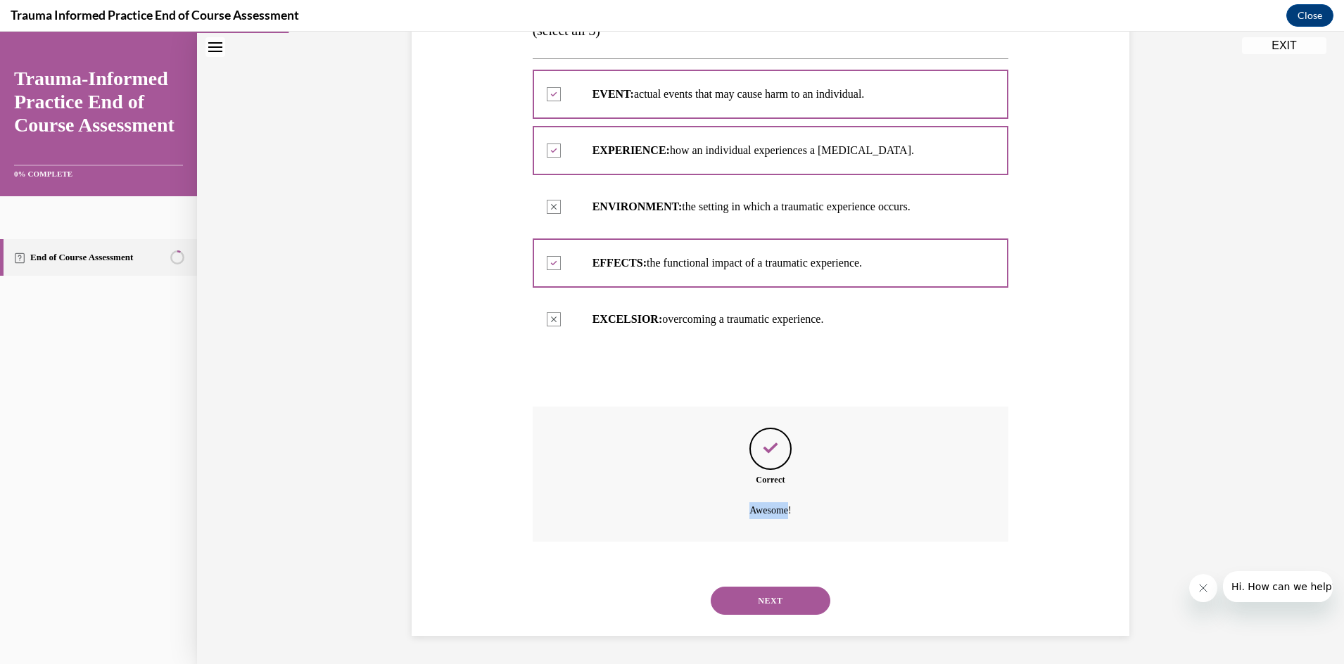
click at [782, 476] on div "Correct" at bounding box center [771, 479] width 476 height 13
click at [771, 441] on icon "Feedback" at bounding box center [770, 448] width 21 height 21
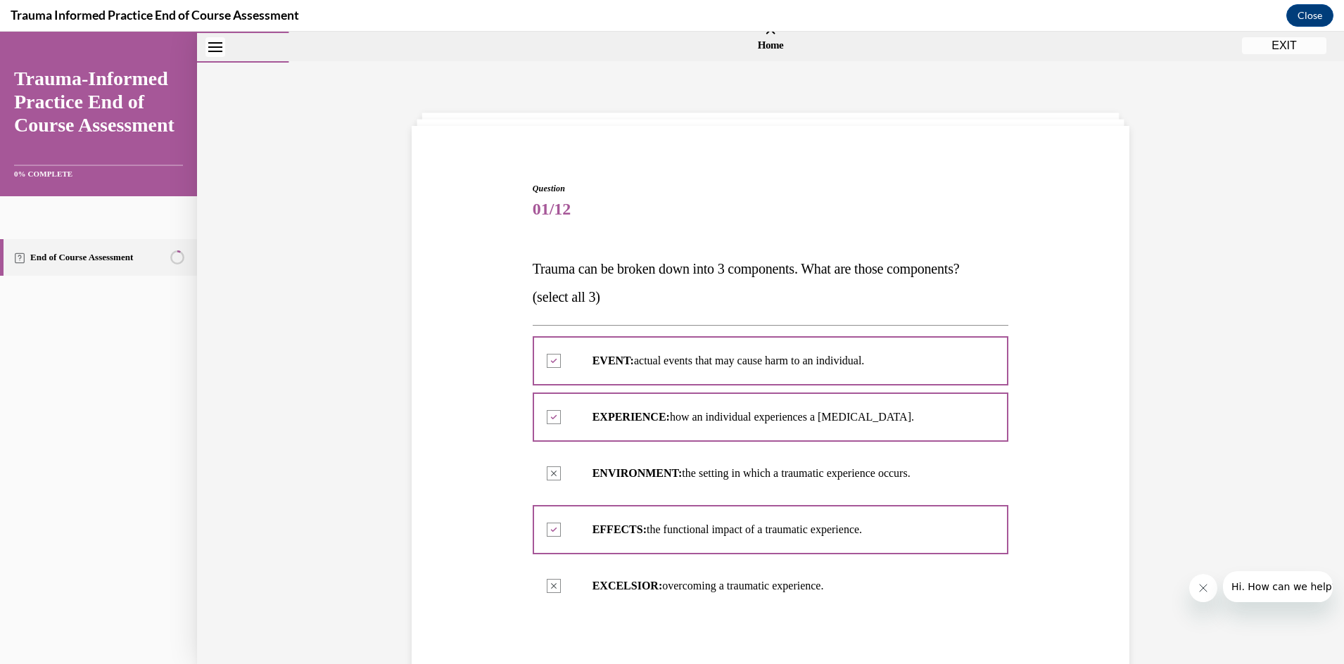
scroll to position [0, 0]
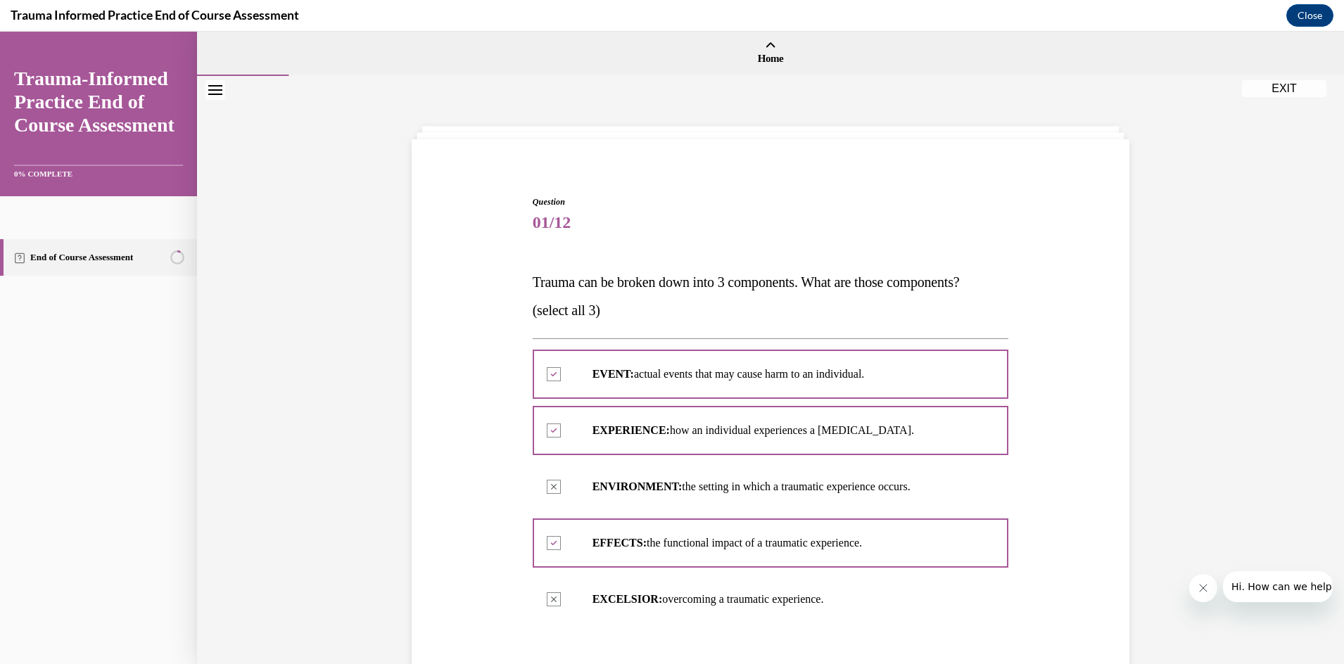
click at [212, 93] on icon "Close navigation menu" at bounding box center [215, 90] width 14 height 10
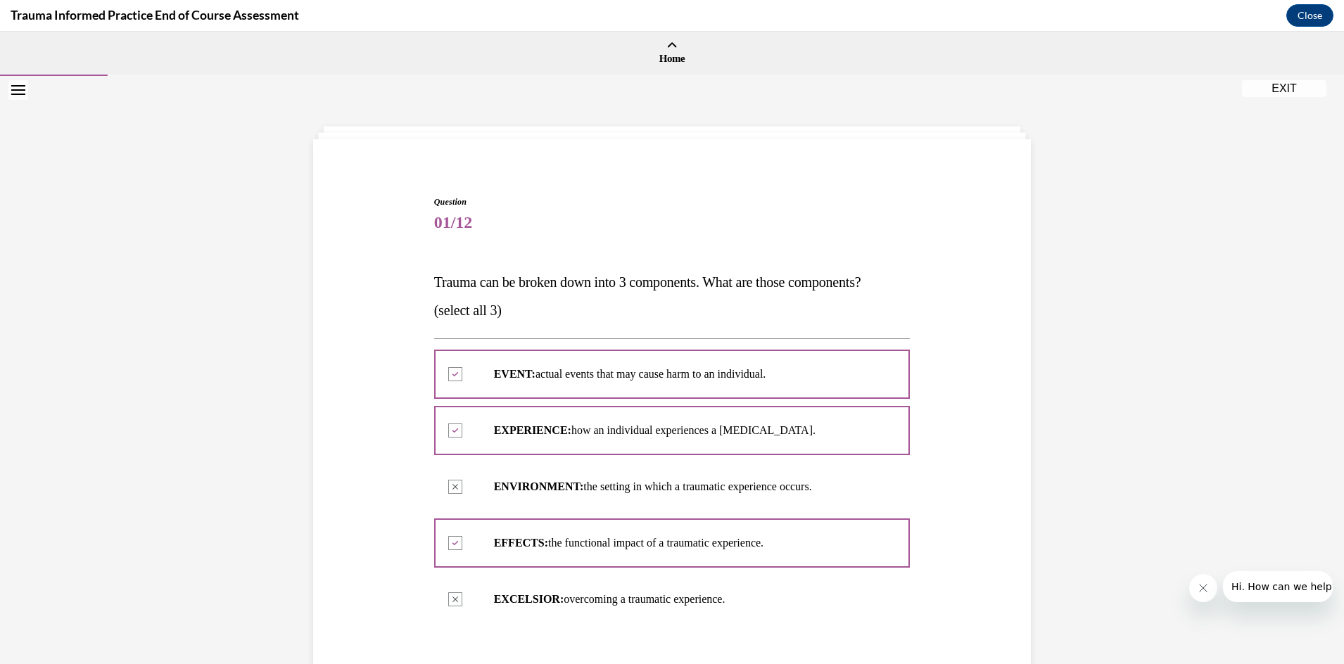
click at [1279, 94] on button "EXIT" at bounding box center [1284, 88] width 84 height 17
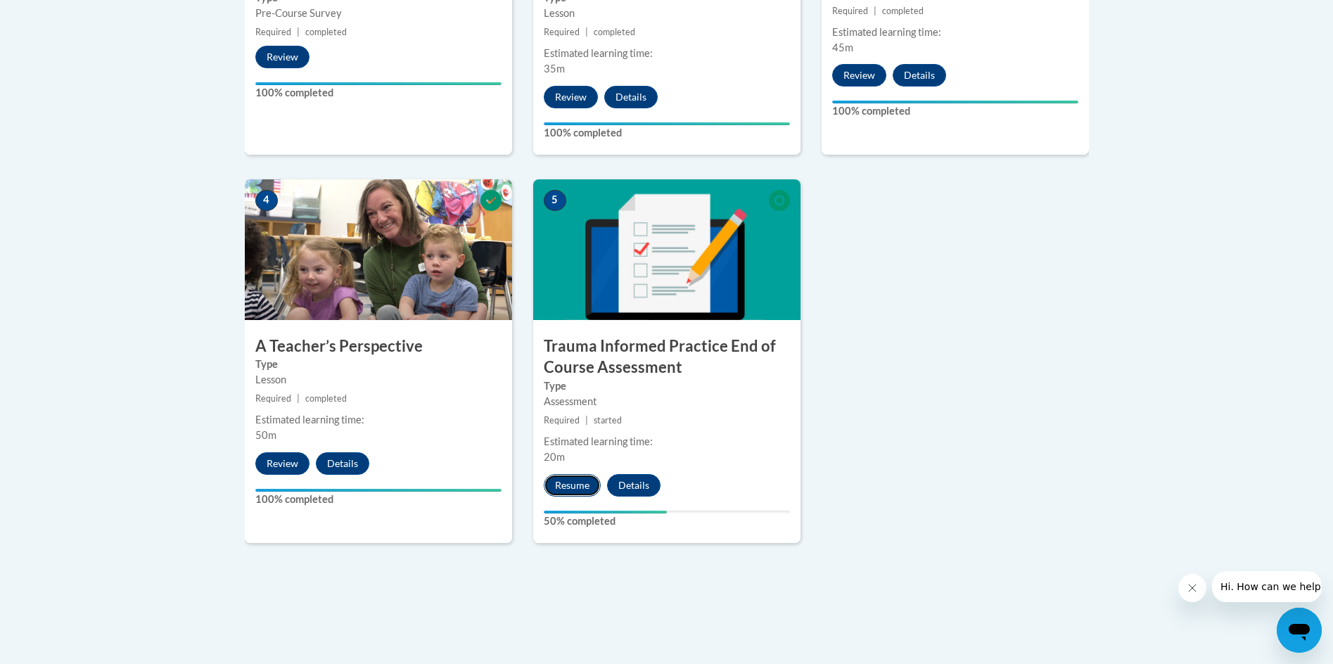
click at [589, 486] on button "Resume" at bounding box center [572, 485] width 57 height 23
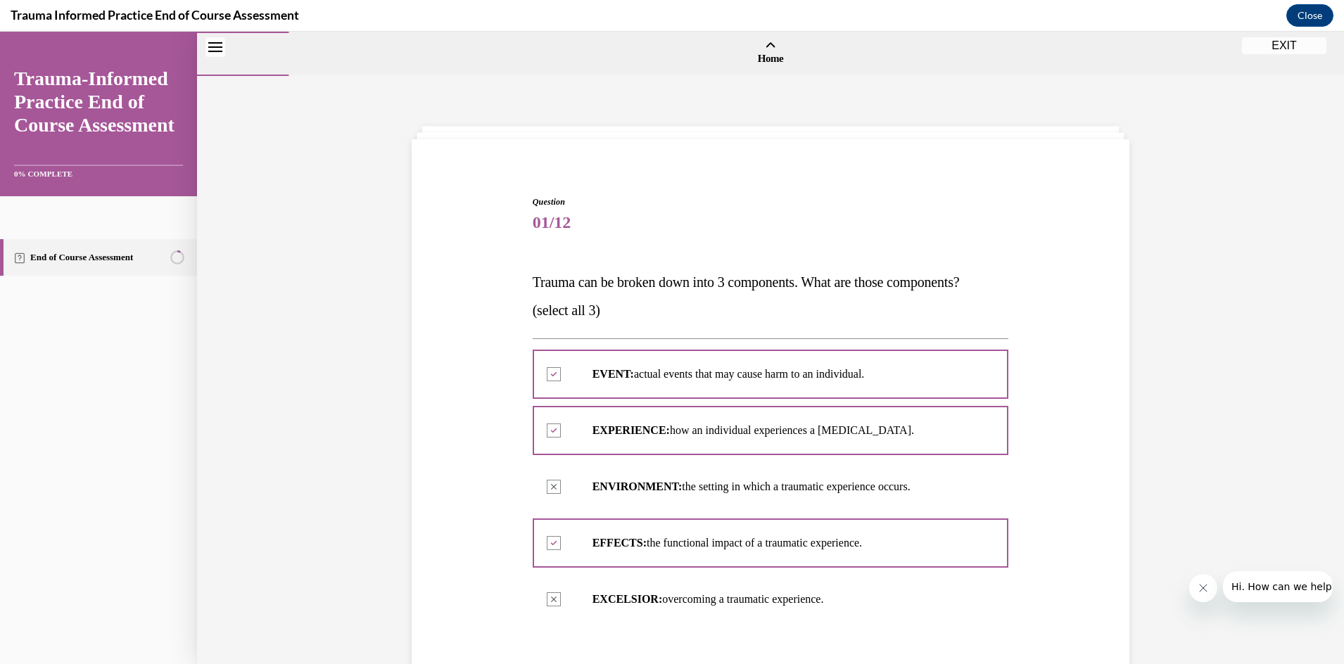
scroll to position [280, 0]
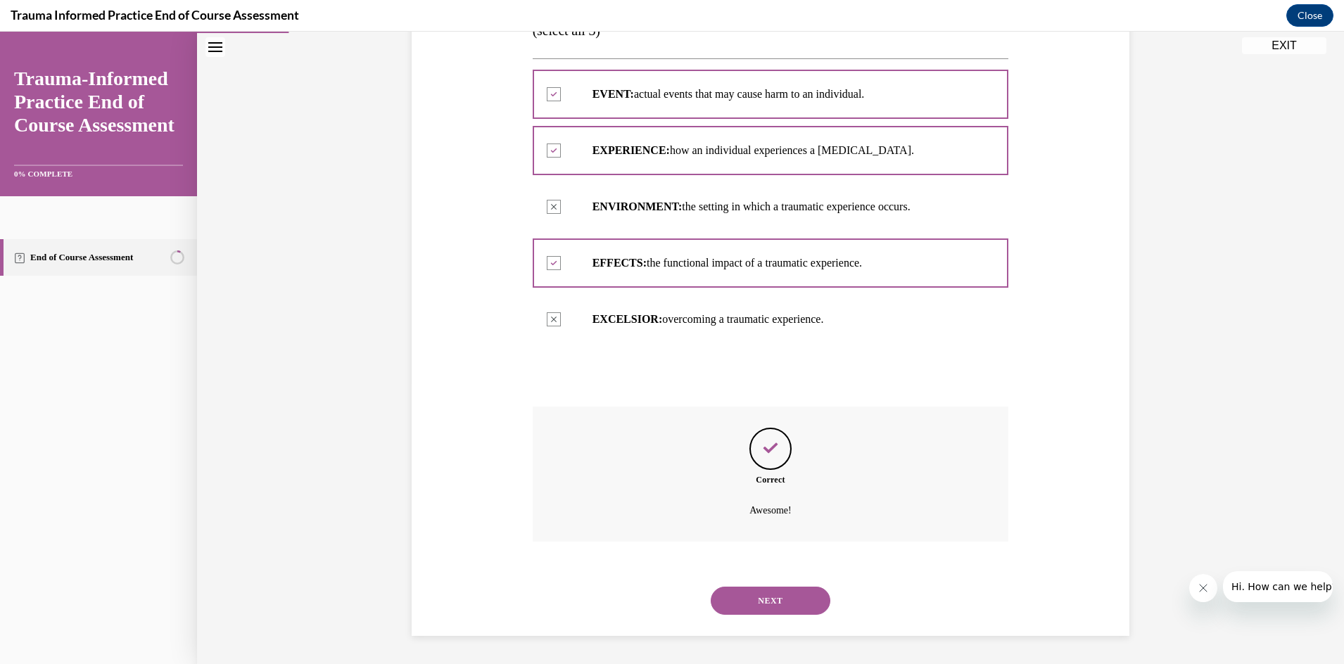
click at [764, 453] on icon "Feedback" at bounding box center [770, 448] width 21 height 21
drag, startPoint x: 765, startPoint y: 456, endPoint x: 769, endPoint y: 482, distance: 26.4
click at [768, 473] on div "Correct Awesome!" at bounding box center [771, 474] width 476 height 135
click at [767, 501] on div "Correct Awesome!" at bounding box center [771, 474] width 476 height 135
click at [760, 505] on p "Awesome!" at bounding box center [770, 510] width 370 height 17
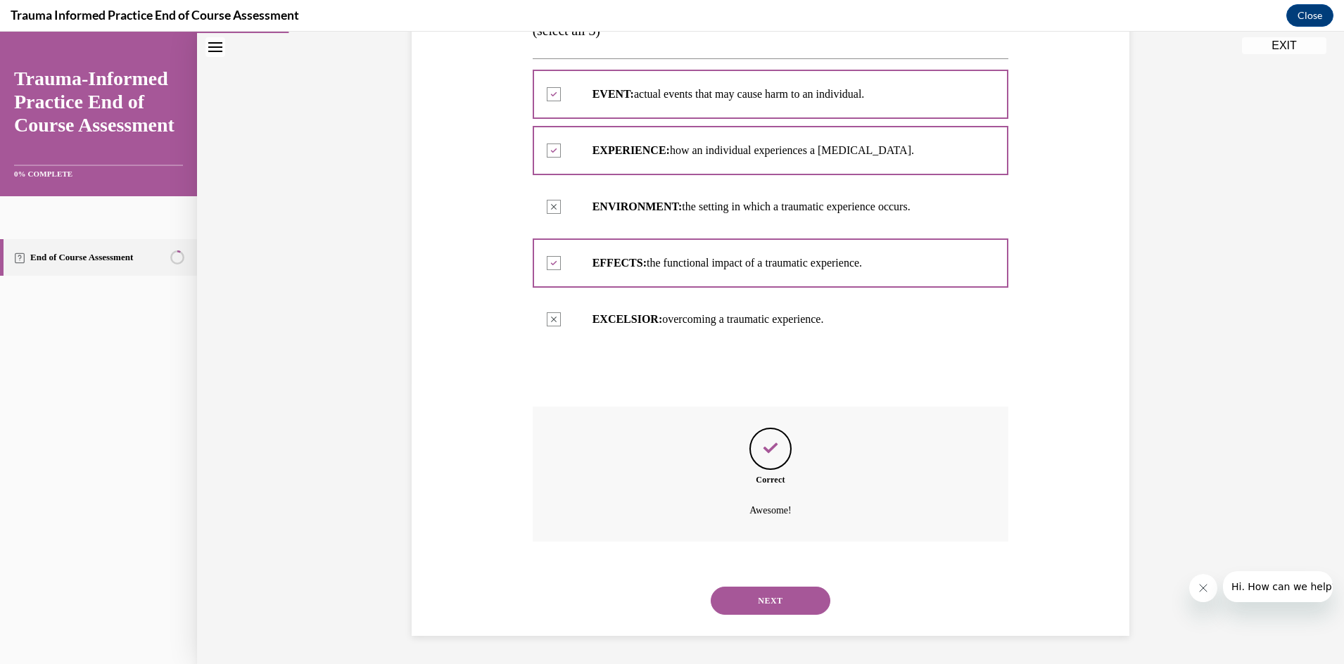
drag, startPoint x: 578, startPoint y: 448, endPoint x: 549, endPoint y: 426, distance: 36.6
click at [558, 433] on div "Correct Awesome!" at bounding box center [771, 474] width 476 height 135
click at [170, 254] on icon "8% Completed" at bounding box center [177, 257] width 14 height 14
click at [106, 253] on link "End of Course Assessment" at bounding box center [98, 257] width 197 height 37
click at [20, 257] on icon "Table of contents" at bounding box center [19, 258] width 11 height 11
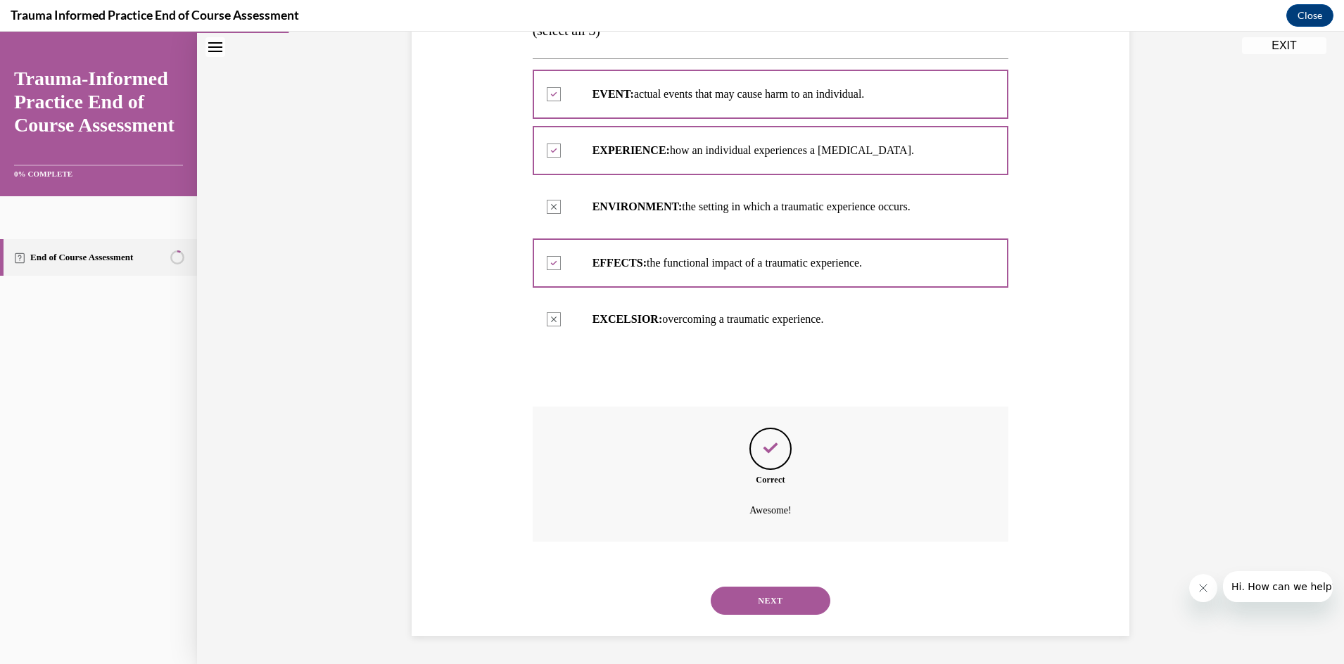
click at [68, 257] on link "End of Course Assessment" at bounding box center [98, 257] width 197 height 37
click at [95, 249] on link "End of Course Assessment" at bounding box center [98, 257] width 197 height 37
click at [96, 249] on link "End of Course Assessment" at bounding box center [98, 257] width 197 height 37
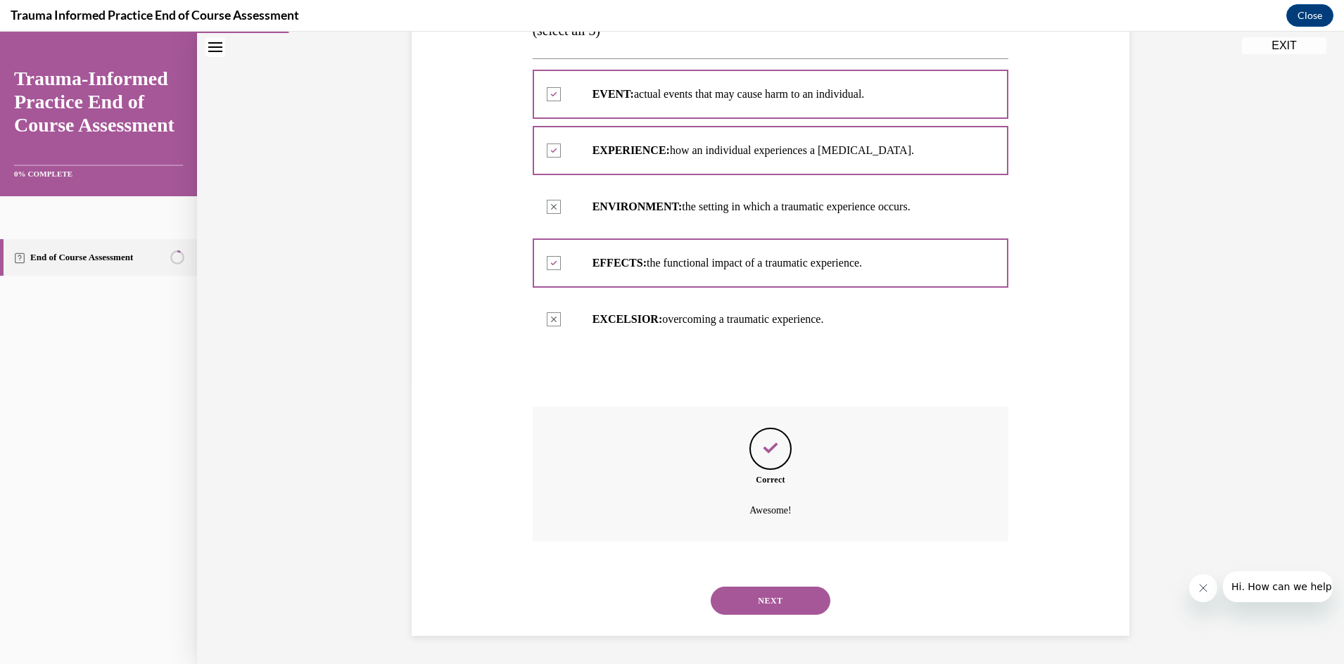
click at [220, 53] on button "Close navigation menu" at bounding box center [215, 47] width 20 height 20
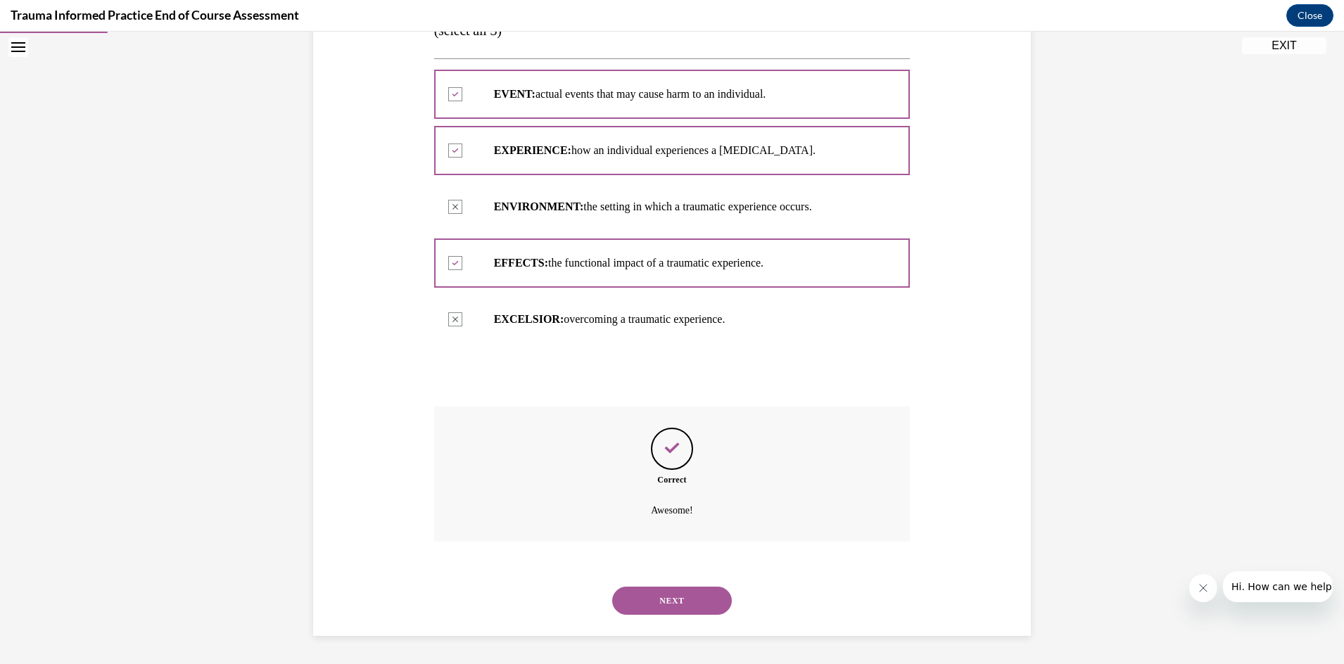
click at [21, 45] on icon "Open navigation menu" at bounding box center [18, 47] width 14 height 10
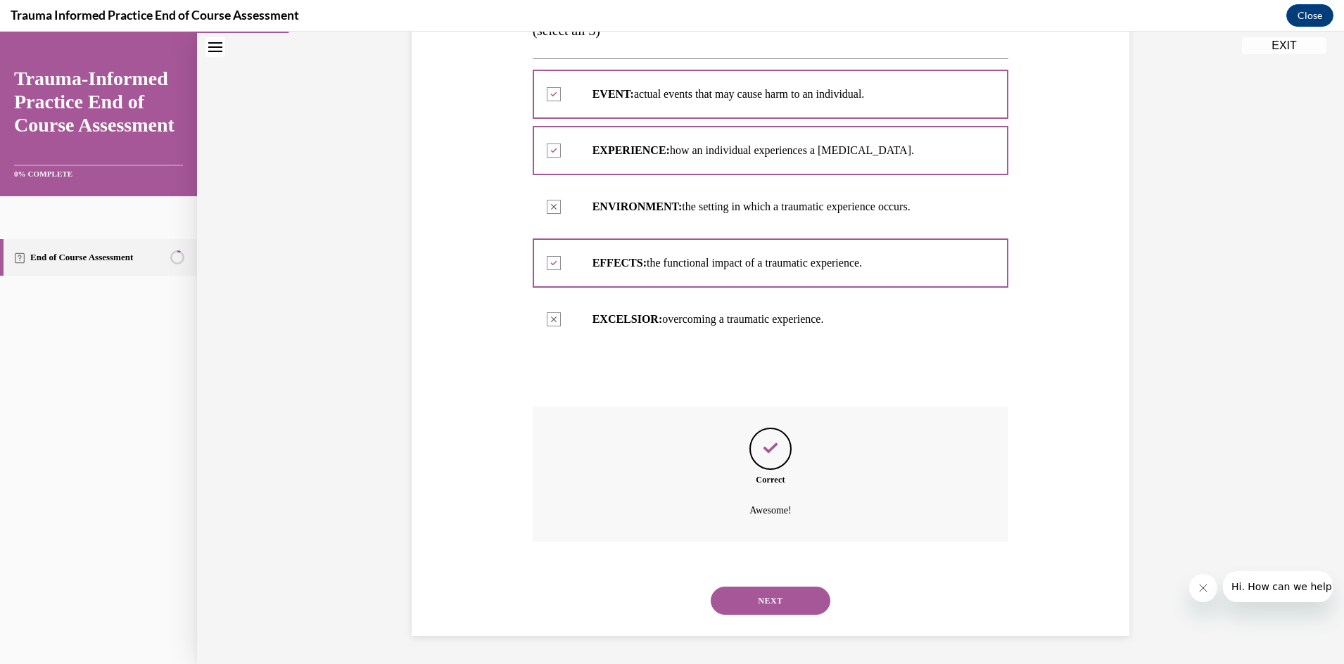
click at [157, 262] on link "End of Course Assessment" at bounding box center [98, 257] width 197 height 37
click at [94, 260] on link "End of Course Assessment" at bounding box center [98, 257] width 197 height 37
click at [1292, 46] on button "EXIT" at bounding box center [1284, 45] width 84 height 17
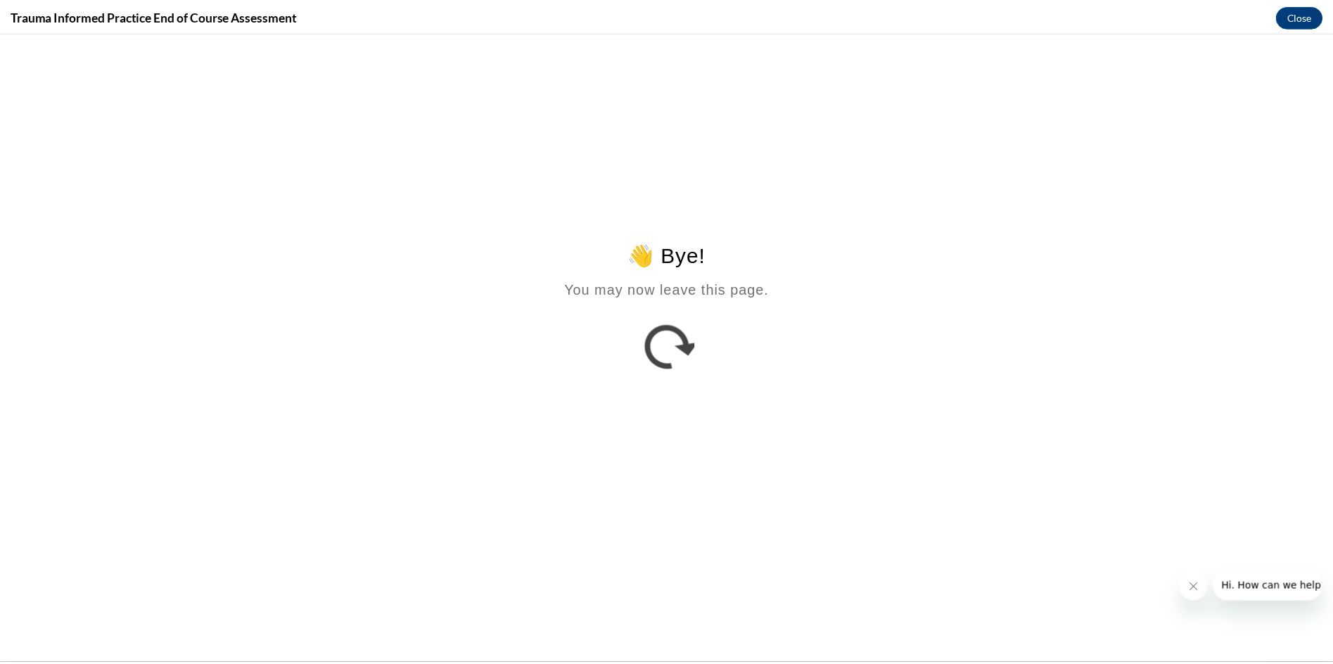
scroll to position [0, 0]
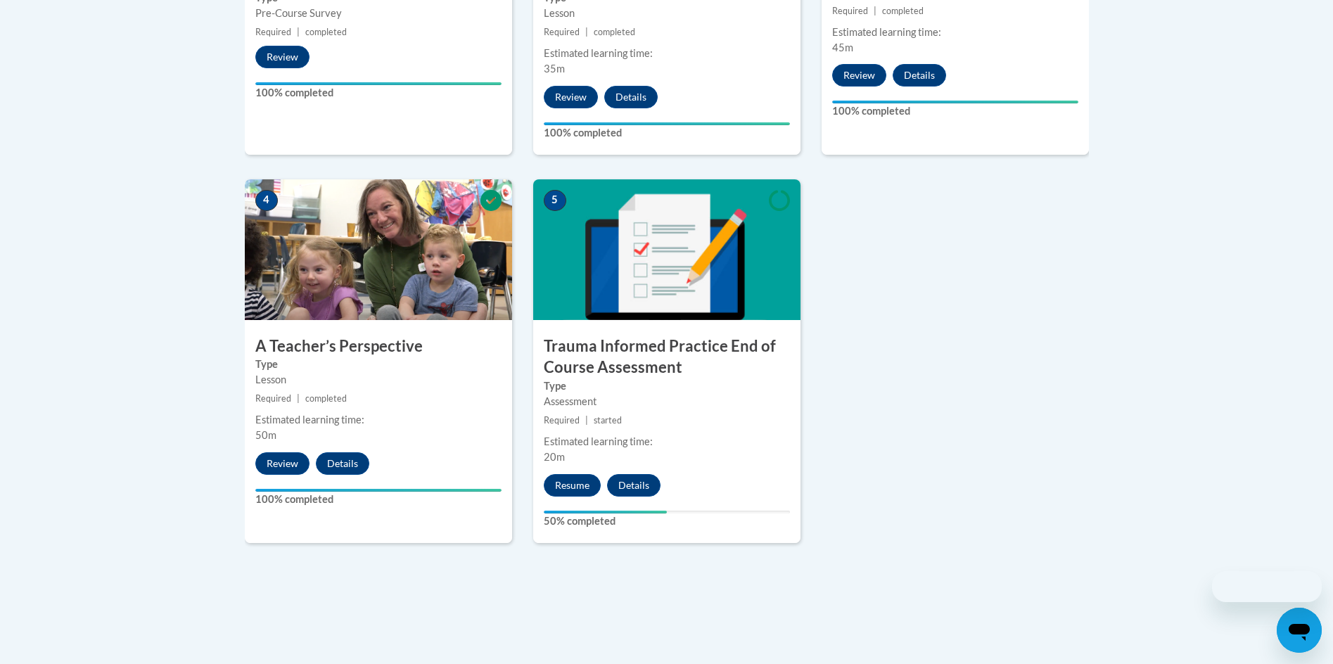
scroll to position [590, 0]
